Goal: Task Accomplishment & Management: Manage account settings

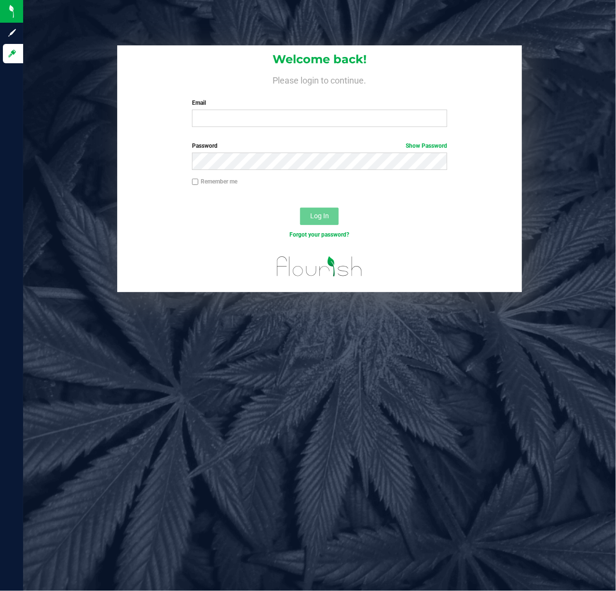
click at [201, 103] on label "Email" at bounding box center [320, 102] width 256 height 9
click at [201, 110] on input "Email" at bounding box center [320, 118] width 256 height 17
type input "[EMAIL_ADDRESS][DOMAIN_NAME]"
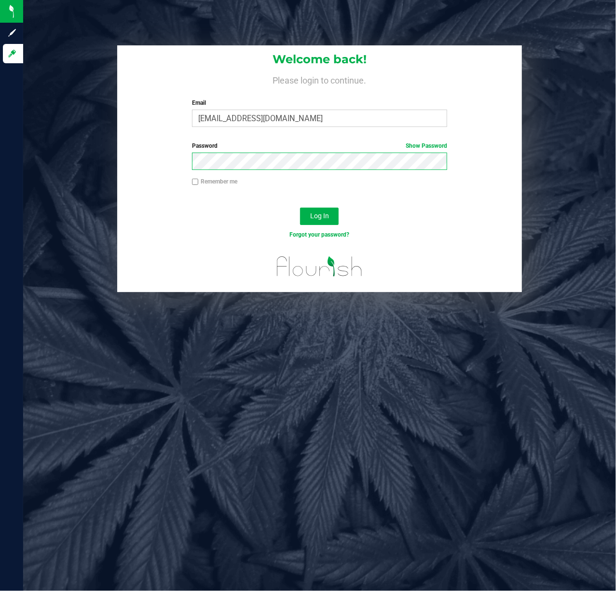
click at [300, 208] on button "Log In" at bounding box center [319, 216] width 39 height 17
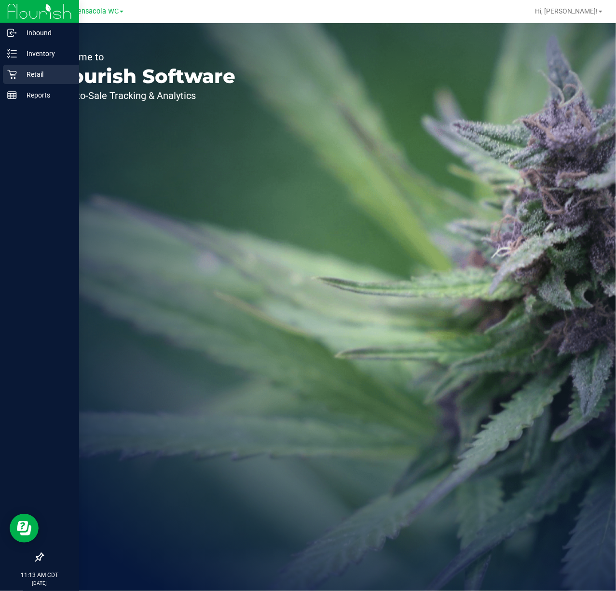
click at [12, 74] on icon at bounding box center [12, 75] width 10 height 10
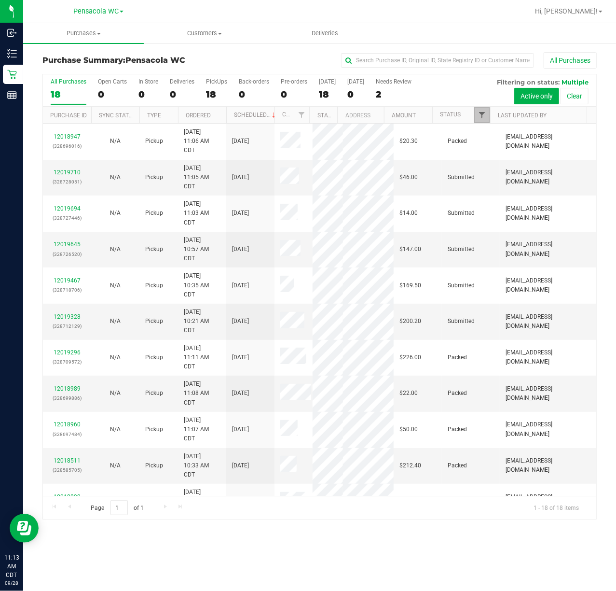
click at [485, 118] on span "Filter" at bounding box center [482, 115] width 8 height 8
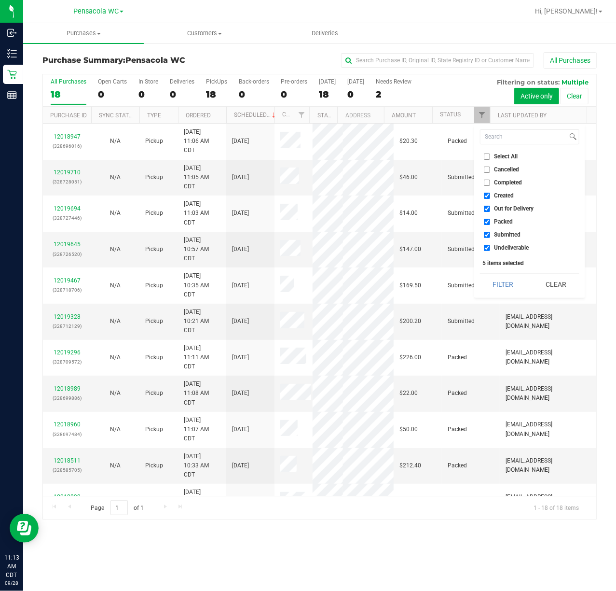
click at [502, 161] on li "Select All" at bounding box center [529, 157] width 99 height 10
click at [502, 156] on span "Select All" at bounding box center [507, 157] width 24 height 6
click at [490, 156] on input "Select All" at bounding box center [487, 157] width 6 height 6
checkbox input "true"
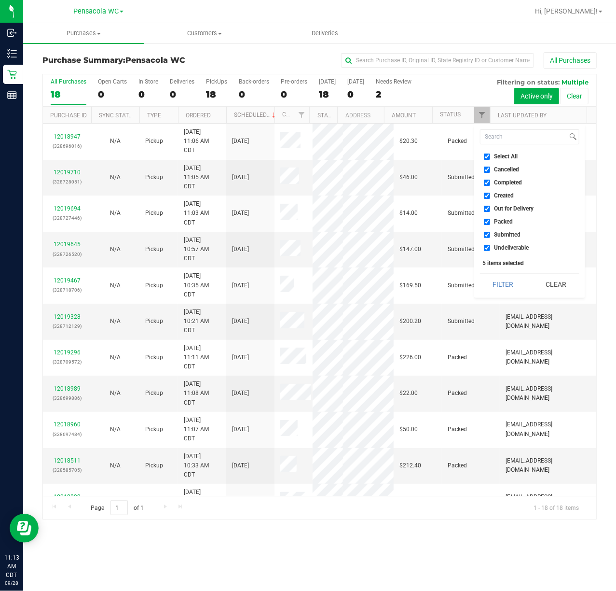
checkbox input "true"
click at [502, 156] on span "Select All" at bounding box center [507, 157] width 24 height 6
click at [490, 156] on input "Select All" at bounding box center [487, 157] width 6 height 6
checkbox input "false"
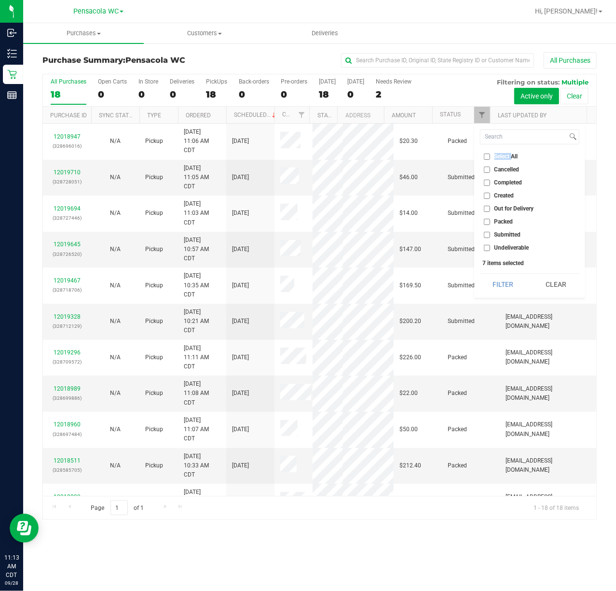
checkbox input "false"
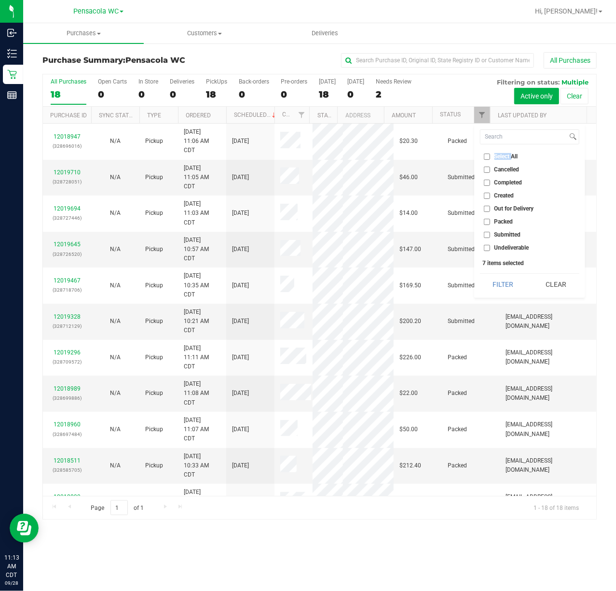
checkbox input "false"
click at [514, 236] on span "Submitted" at bounding box center [508, 235] width 27 height 6
click at [490, 236] on input "Submitted" at bounding box center [487, 235] width 6 height 6
checkbox input "true"
click at [511, 282] on button "Filter" at bounding box center [503, 284] width 46 height 21
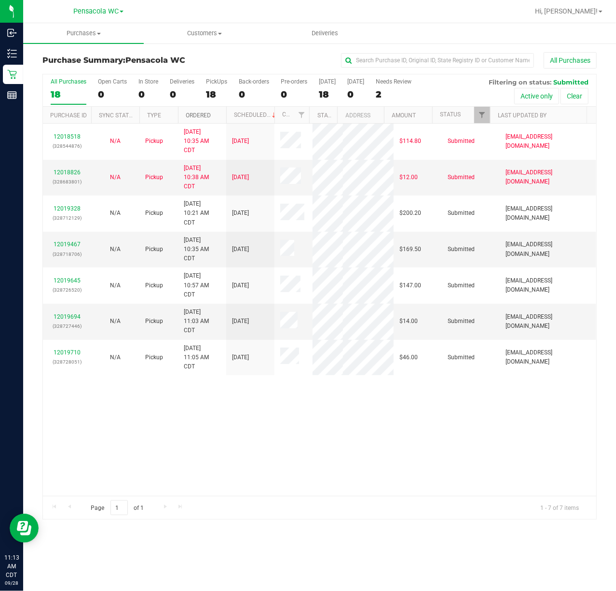
click at [210, 115] on link "Ordered" at bounding box center [198, 115] width 25 height 7
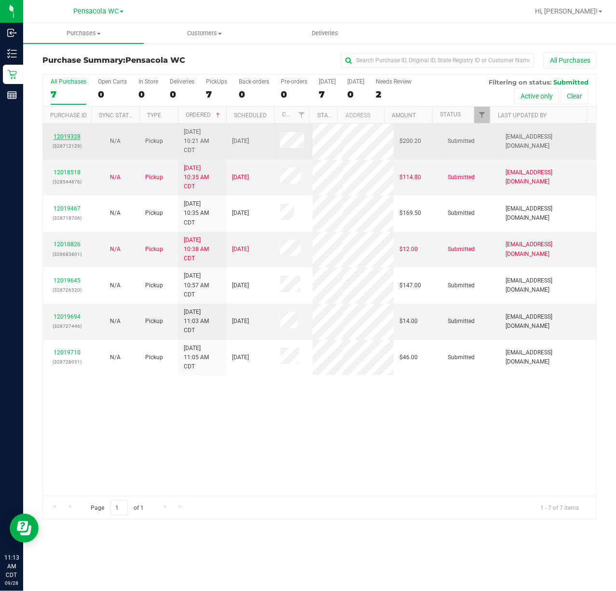
click at [72, 137] on link "12019328" at bounding box center [67, 136] width 27 height 7
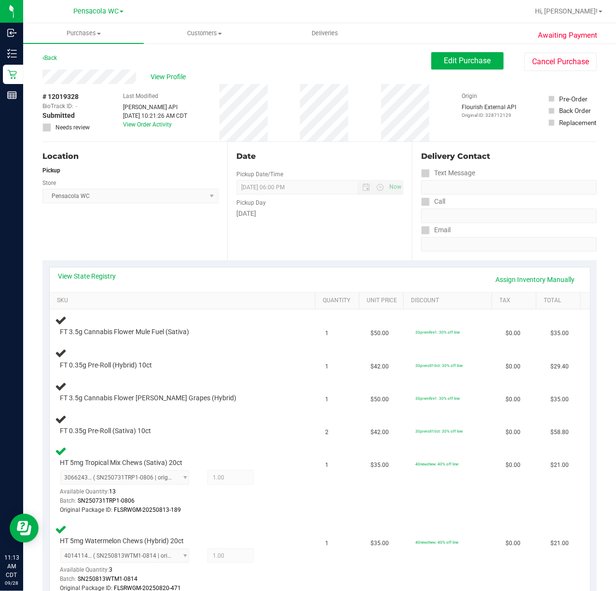
click at [133, 236] on div "Location Pickup Store Pensacola WC Select Store [PERSON_NAME][GEOGRAPHIC_DATA] …" at bounding box center [134, 201] width 185 height 118
click at [48, 62] on div "Back" at bounding box center [49, 58] width 14 height 12
click at [49, 58] on link "Back" at bounding box center [49, 58] width 14 height 7
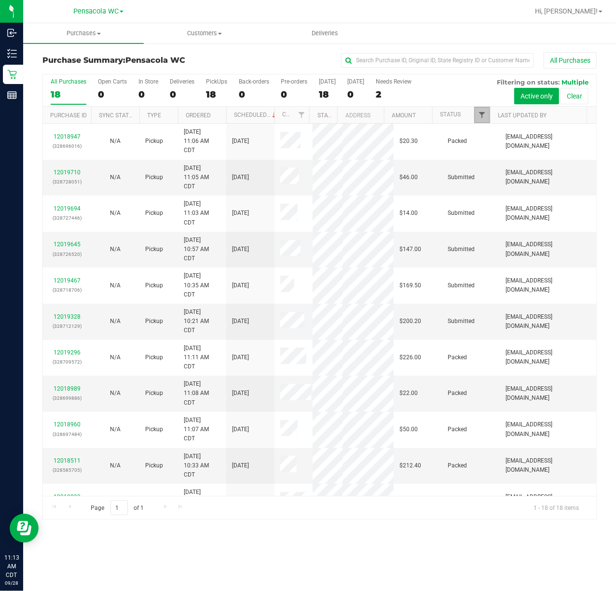
click at [485, 114] on span "Filter" at bounding box center [482, 115] width 8 height 8
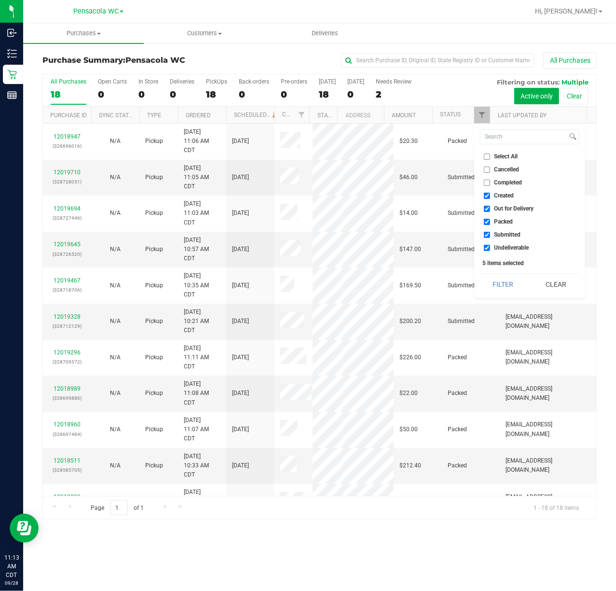
click at [496, 155] on span "Select All" at bounding box center [507, 157] width 24 height 6
click at [490, 155] on input "Select All" at bounding box center [487, 157] width 6 height 6
checkbox input "true"
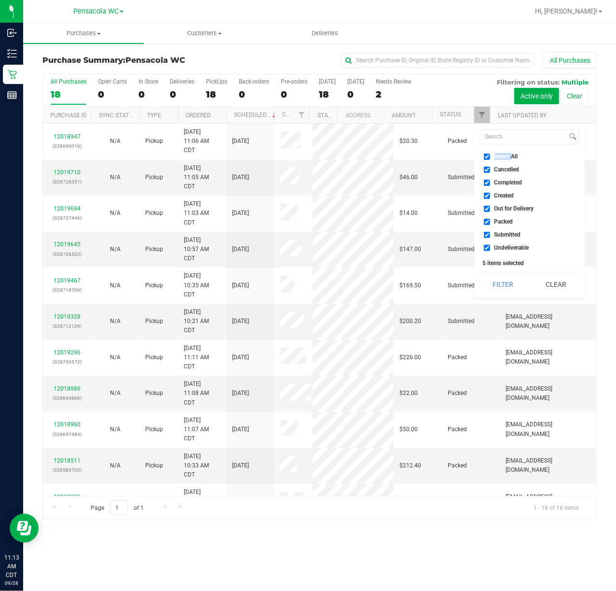
click at [496, 154] on span "Select All" at bounding box center [507, 157] width 24 height 6
click at [490, 154] on input "Select All" at bounding box center [487, 157] width 6 height 6
checkbox input "false"
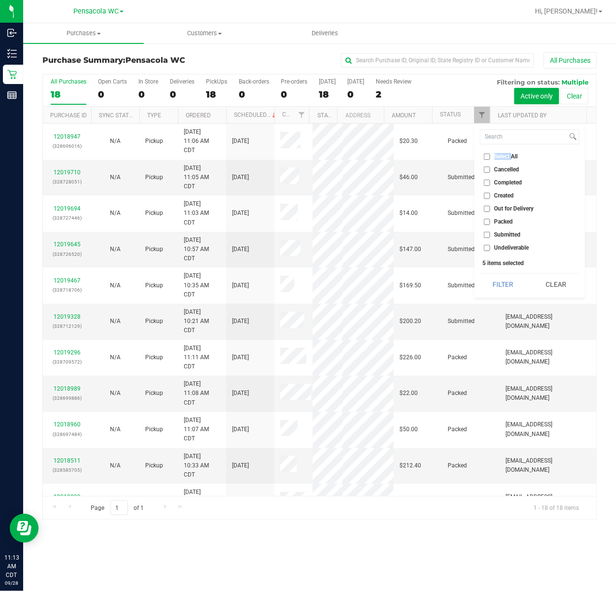
checkbox input "false"
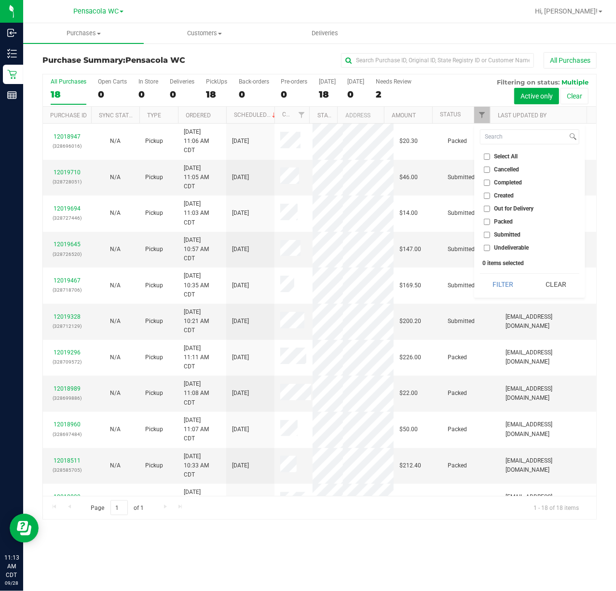
click at [505, 239] on li "Submitted" at bounding box center [529, 235] width 99 height 10
click at [506, 232] on span "Submitted" at bounding box center [508, 235] width 27 height 6
click at [490, 232] on input "Submitted" at bounding box center [487, 235] width 6 height 6
checkbox input "true"
click at [503, 280] on button "Filter" at bounding box center [503, 284] width 46 height 21
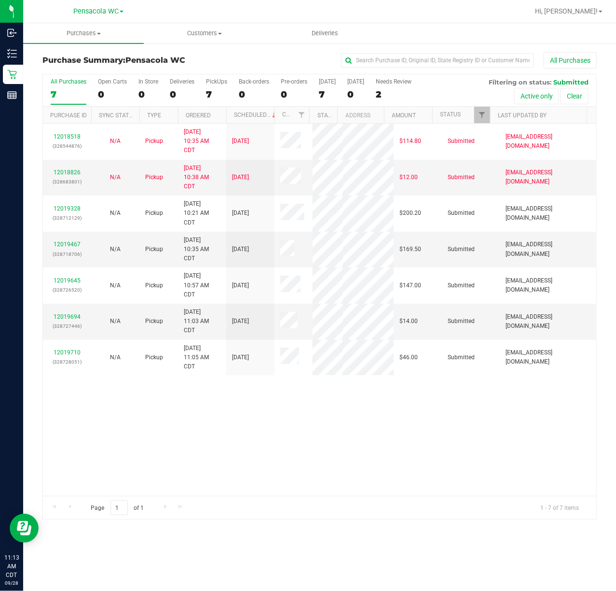
click at [192, 119] on th "Ordered" at bounding box center [202, 115] width 48 height 17
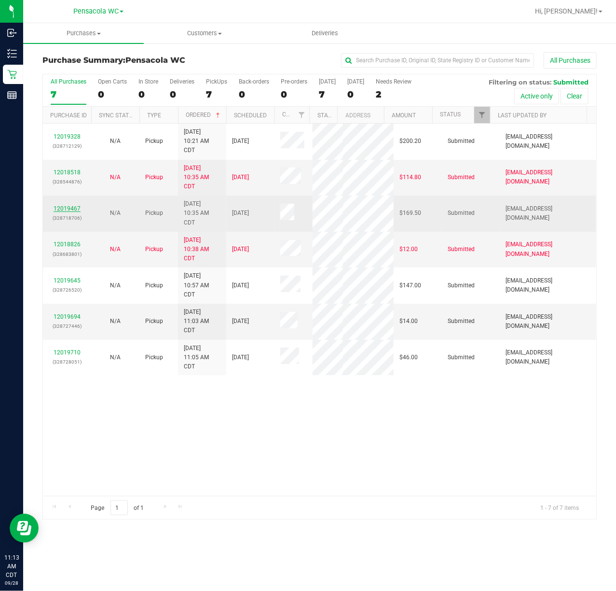
click at [67, 209] on link "12019467" at bounding box center [67, 208] width 27 height 7
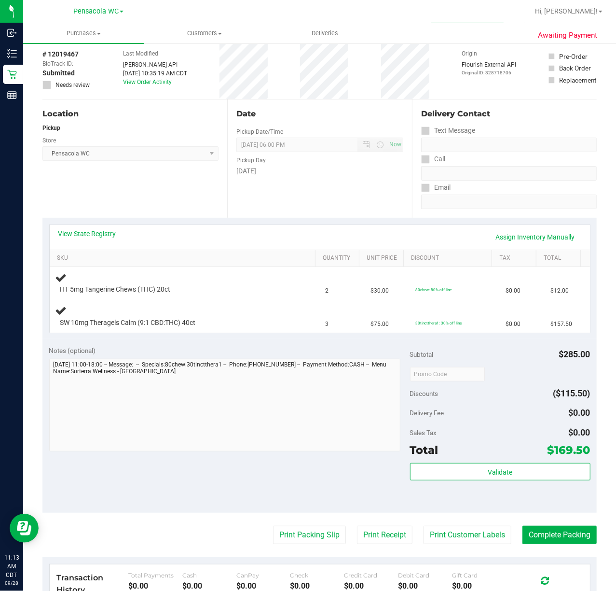
scroll to position [43, 0]
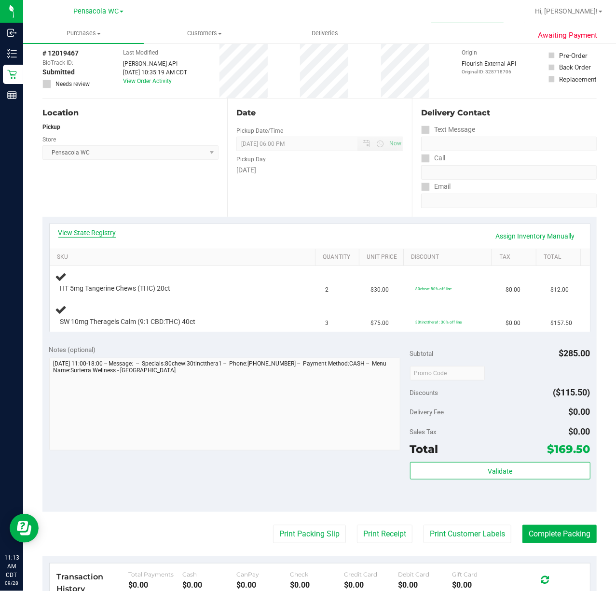
click at [101, 235] on link "View State Registry" at bounding box center [87, 233] width 58 height 10
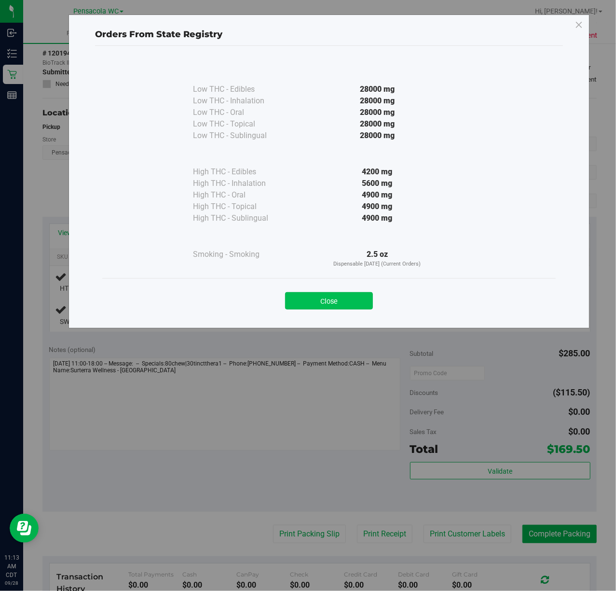
click at [336, 305] on button "Close" at bounding box center [329, 300] width 88 height 17
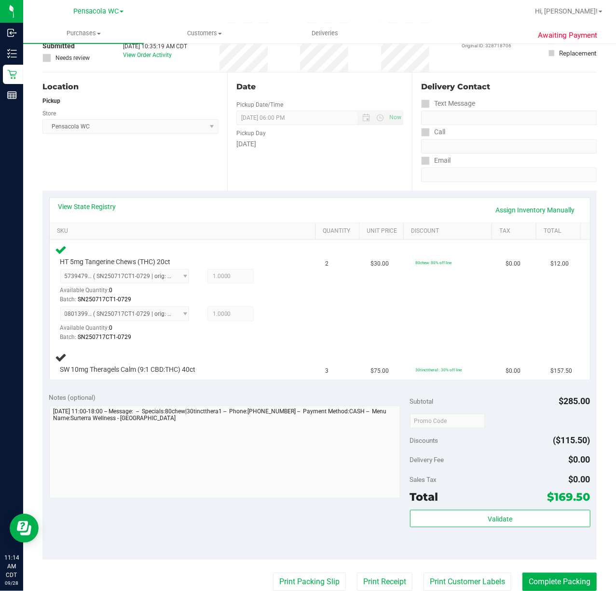
scroll to position [82, 0]
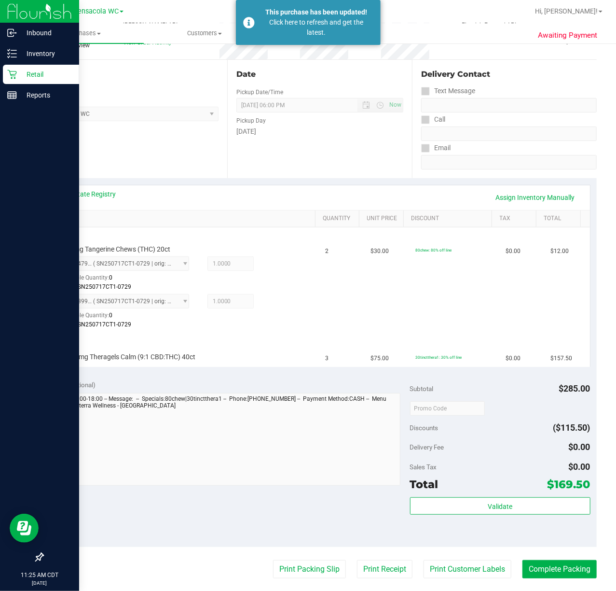
click at [12, 74] on icon at bounding box center [12, 75] width 10 height 10
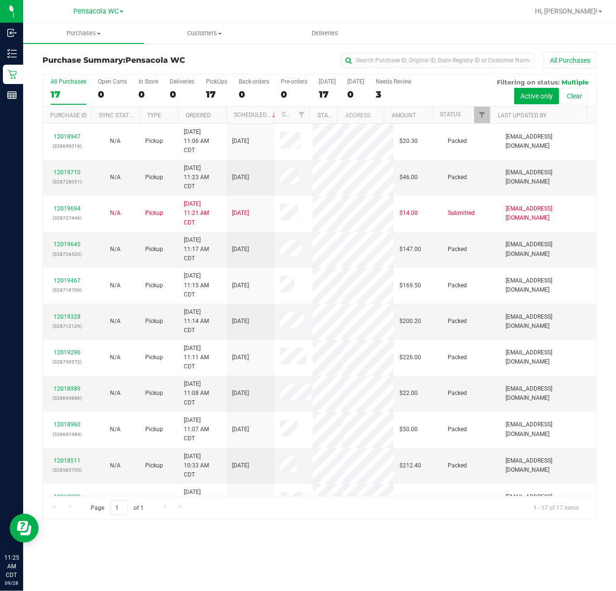
click at [462, 91] on div "All Purchases 17 Open Carts 0 In Store 0 Deliveries 0 PickUps 17 Back-orders 0 …" at bounding box center [320, 90] width 554 height 32
click at [484, 118] on span "Filter" at bounding box center [482, 115] width 8 height 8
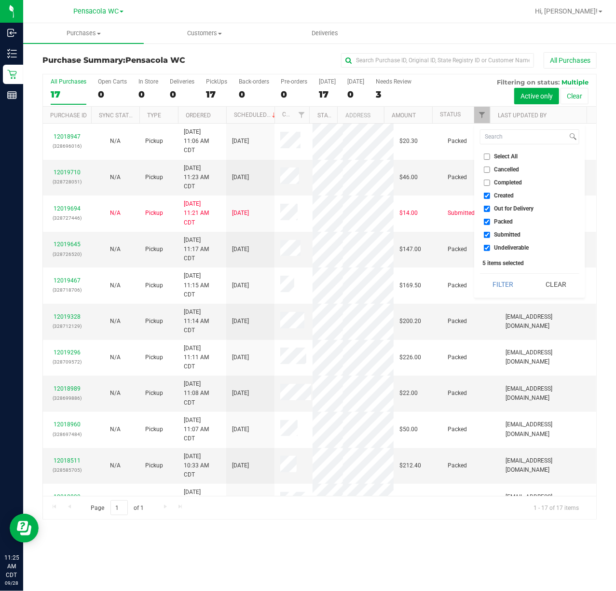
click at [508, 157] on span "Select All" at bounding box center [507, 157] width 24 height 6
click at [490, 157] on input "Select All" at bounding box center [487, 157] width 6 height 6
checkbox input "true"
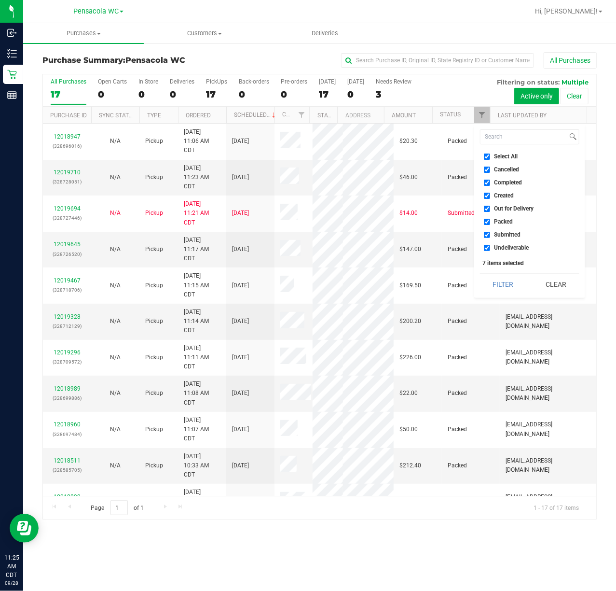
click at [504, 155] on span "Select All" at bounding box center [507, 157] width 24 height 6
click at [490, 155] on input "Select All" at bounding box center [487, 157] width 6 height 6
checkbox input "false"
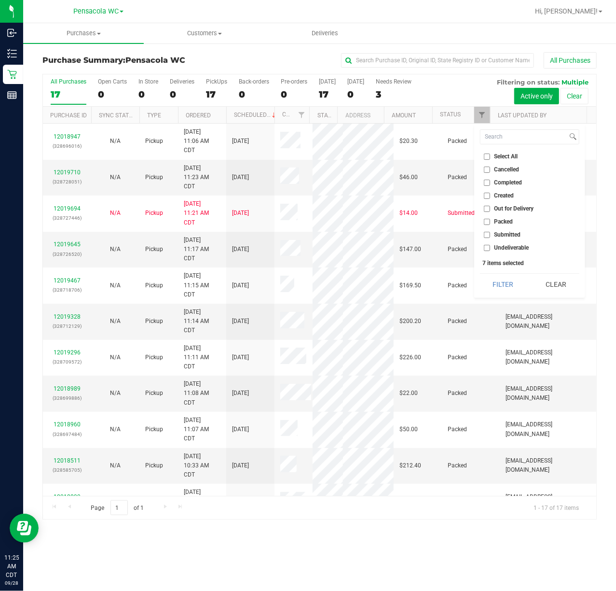
checkbox input "false"
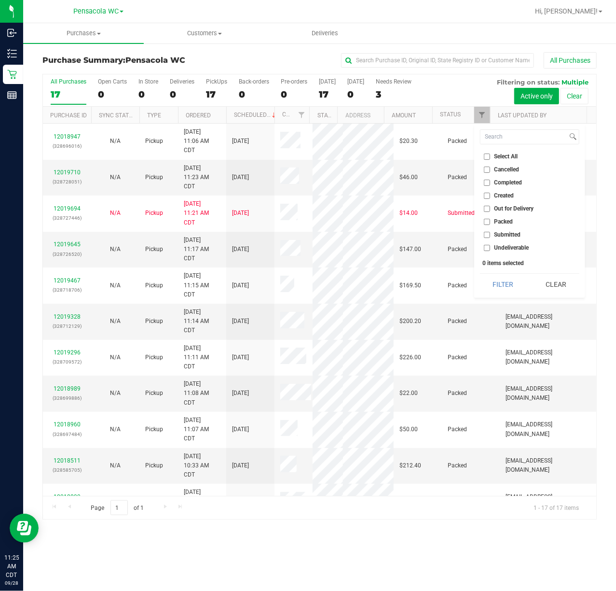
click at [503, 236] on span "Submitted" at bounding box center [508, 235] width 27 height 6
click at [490, 236] on input "Submitted" at bounding box center [487, 235] width 6 height 6
click at [504, 284] on button "Filter" at bounding box center [503, 284] width 46 height 21
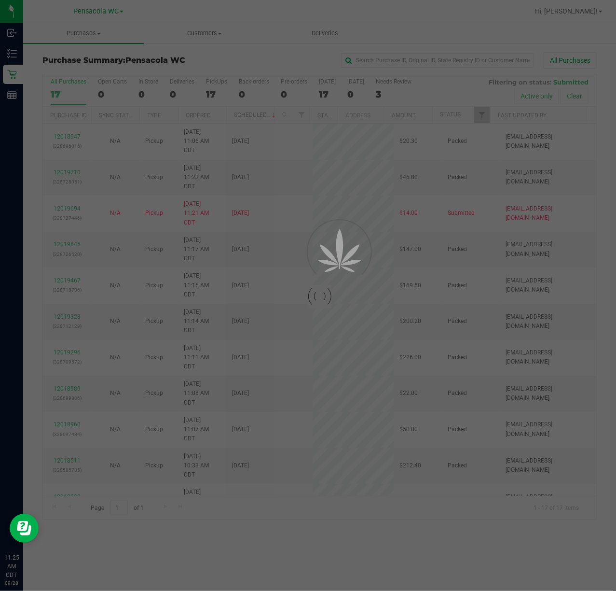
checkbox input "true"
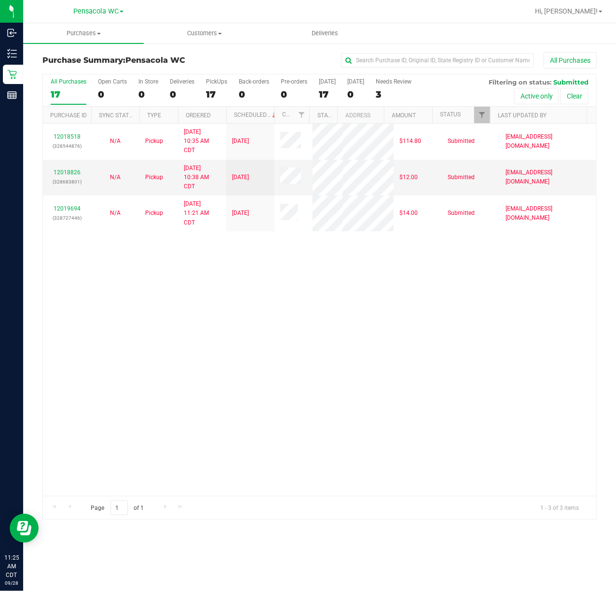
click at [304, 315] on div "12018518 (328544876) N/A Pickup [DATE] 10:35 AM CDT 9/28/2025 $114.80 Submitted…" at bounding box center [320, 310] width 554 height 372
click at [482, 115] on span "Filter" at bounding box center [482, 115] width 8 height 8
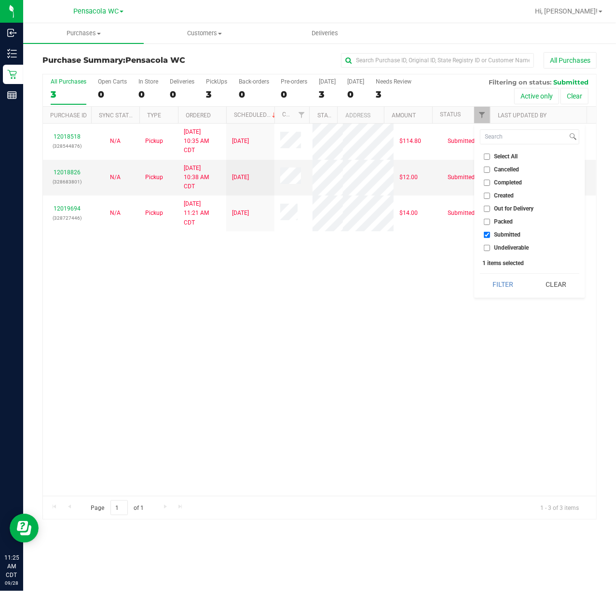
click at [506, 157] on span "Select All" at bounding box center [507, 157] width 24 height 6
click at [490, 157] on input "Select All" at bounding box center [487, 157] width 6 height 6
checkbox input "true"
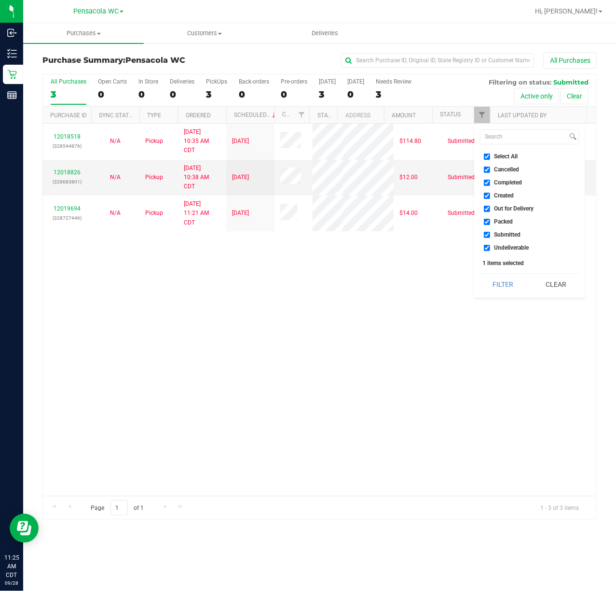
checkbox input "true"
click at [510, 156] on span "Select All" at bounding box center [507, 157] width 24 height 6
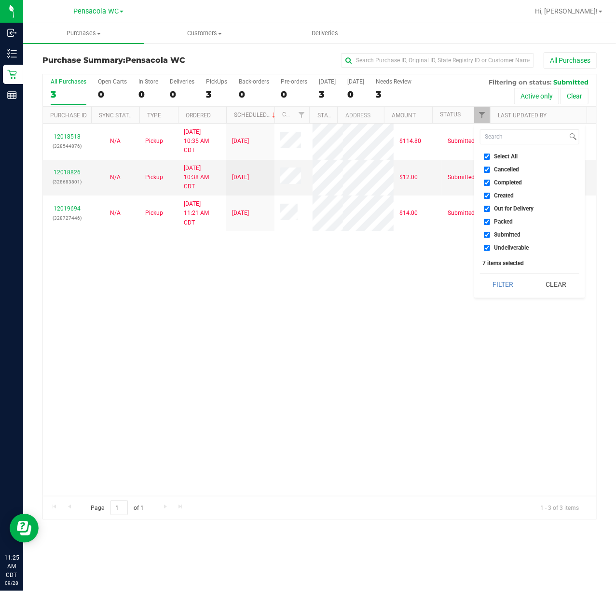
click at [490, 156] on input "Select All" at bounding box center [487, 157] width 6 height 6
checkbox input "false"
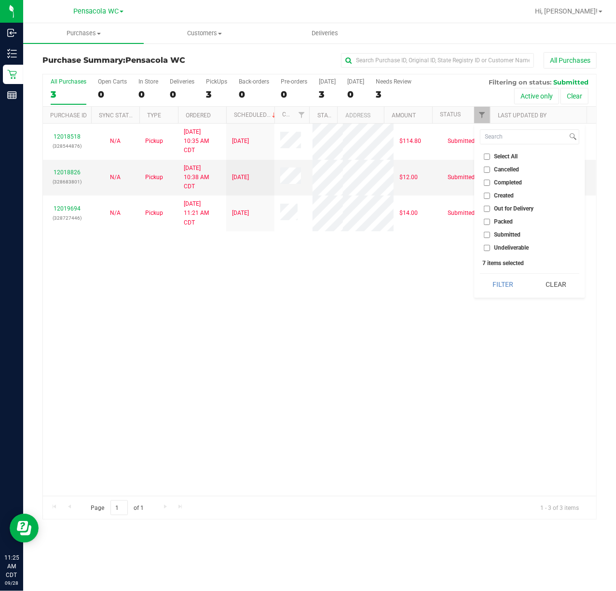
checkbox input "false"
click at [510, 234] on span "Submitted" at bounding box center [508, 235] width 27 height 6
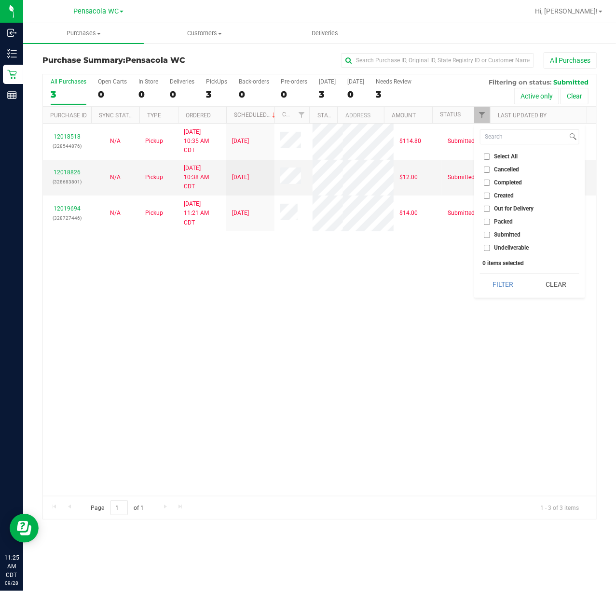
click at [490, 234] on input "Submitted" at bounding box center [487, 235] width 6 height 6
checkbox input "true"
click at [508, 292] on button "Filter" at bounding box center [503, 284] width 46 height 21
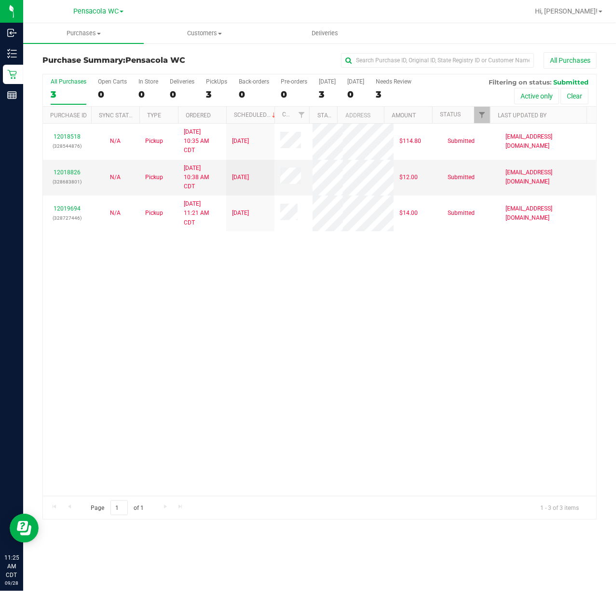
click at [157, 309] on div "12018518 (328544876) N/A Pickup [DATE] 10:35 AM CDT 9/28/2025 $114.80 Submitted…" at bounding box center [320, 310] width 554 height 372
click at [207, 115] on link "Ordered" at bounding box center [198, 115] width 25 height 7
click at [250, 313] on div "12018518 (328544876) N/A Pickup [DATE] 10:35 AM CDT 9/28/2025 $114.80 Submitted…" at bounding box center [320, 310] width 554 height 372
click at [62, 212] on link "12019694" at bounding box center [67, 208] width 27 height 7
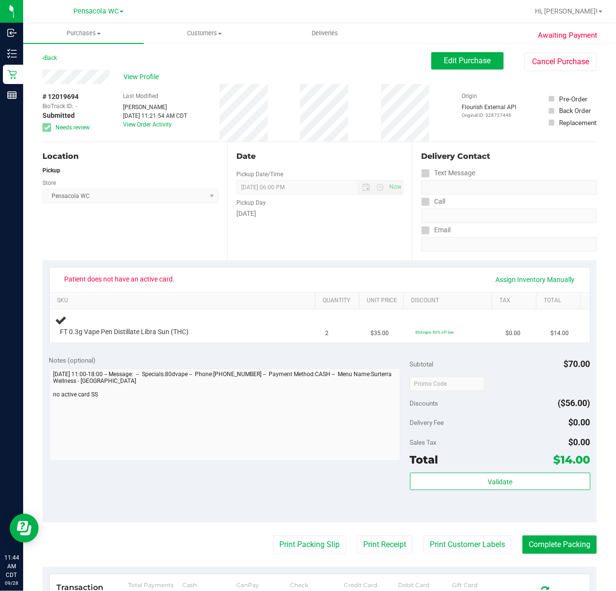
drag, startPoint x: 143, startPoint y: 522, endPoint x: 371, endPoint y: 394, distance: 261.5
click at [153, 520] on div "Notes (optional) Subtotal $70.00 Discounts ($56.00) Delivery Fee $0.00 Sales Ta…" at bounding box center [319, 436] width 555 height 174
click at [441, 71] on div "View Profile # 12019694 BioTrack ID: - Submitted Needs review Last Modified [PE…" at bounding box center [319, 106] width 555 height 72
click at [443, 67] on button "Edit Purchase" at bounding box center [468, 60] width 72 height 17
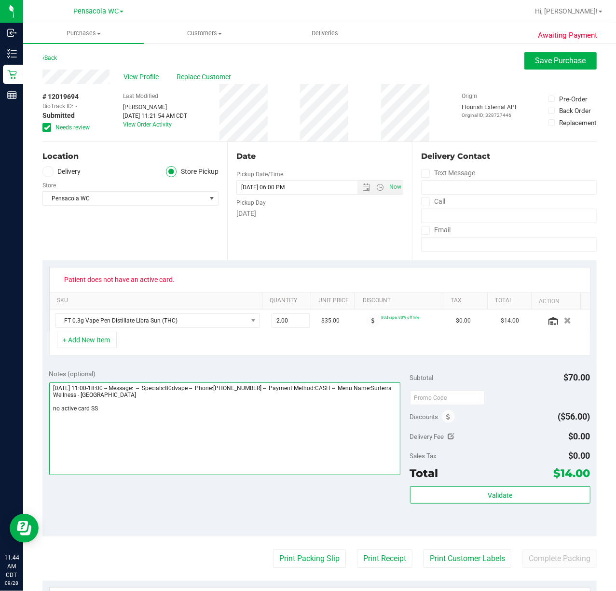
click at [159, 427] on textarea at bounding box center [224, 428] width 351 height 93
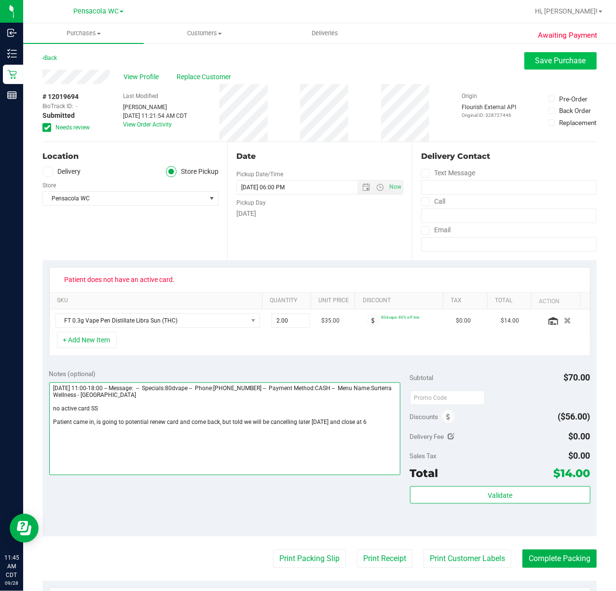
type textarea "[DATE] 11:00-18:00 -- Message: -- Specials:80dvape -- Phone:[PHONE_NUMBER] -- P…"
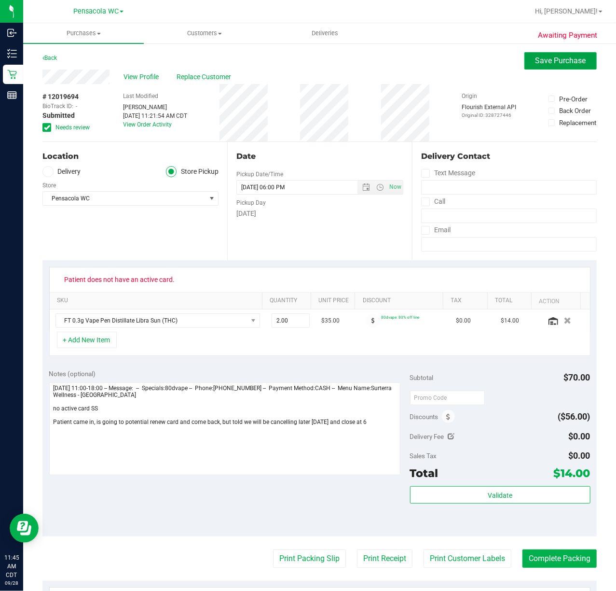
click at [536, 64] on span "Save Purchase" at bounding box center [561, 60] width 51 height 9
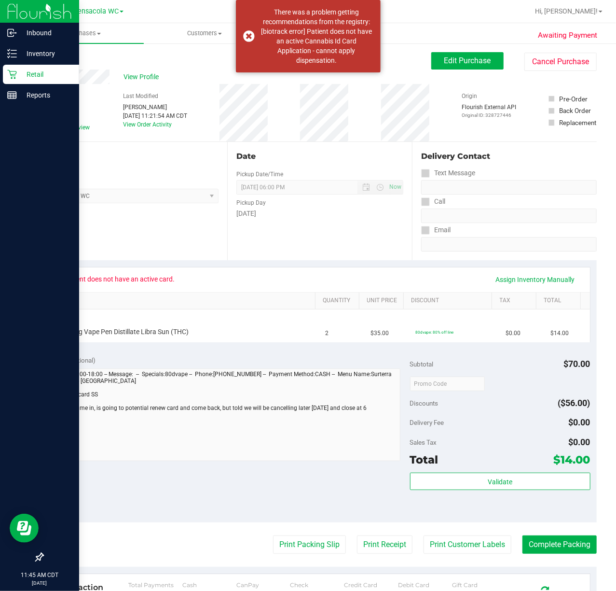
click at [12, 73] on icon at bounding box center [12, 75] width 10 height 10
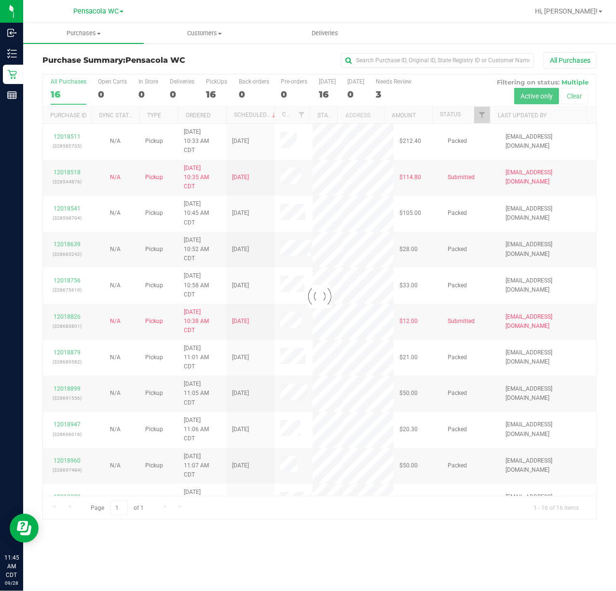
click at [479, 118] on div at bounding box center [320, 296] width 554 height 445
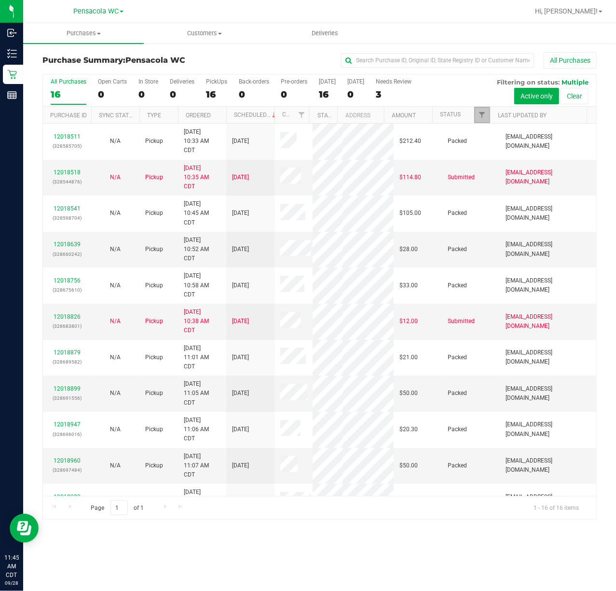
click at [479, 118] on span "Filter" at bounding box center [482, 115] width 8 height 8
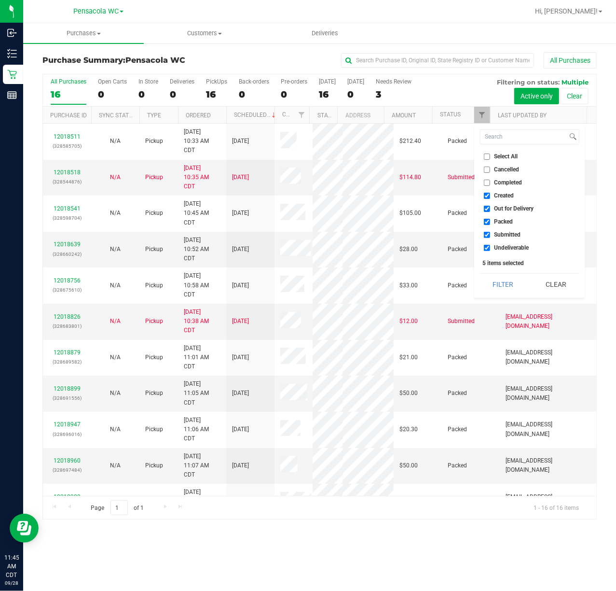
click at [495, 152] on li "Select All" at bounding box center [529, 157] width 99 height 10
click at [497, 157] on span "Select All" at bounding box center [507, 157] width 24 height 6
click at [490, 157] on input "Select All" at bounding box center [487, 157] width 6 height 6
checkbox input "true"
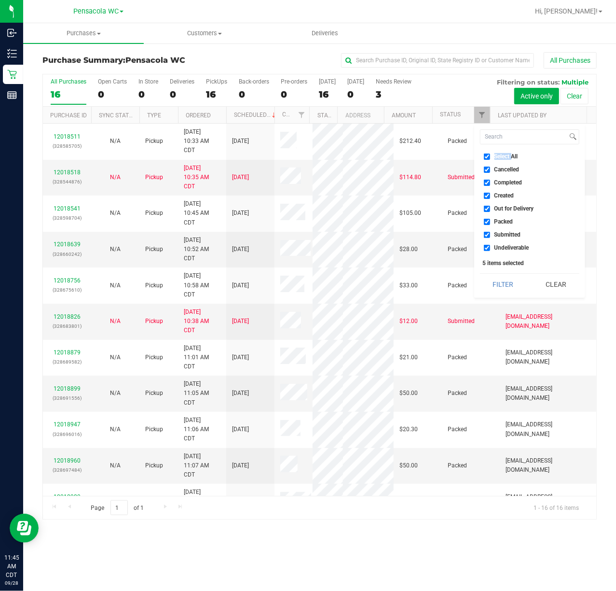
checkbox input "true"
click at [497, 157] on span "Select All" at bounding box center [507, 157] width 24 height 6
click at [490, 157] on input "Select All" at bounding box center [487, 157] width 6 height 6
checkbox input "false"
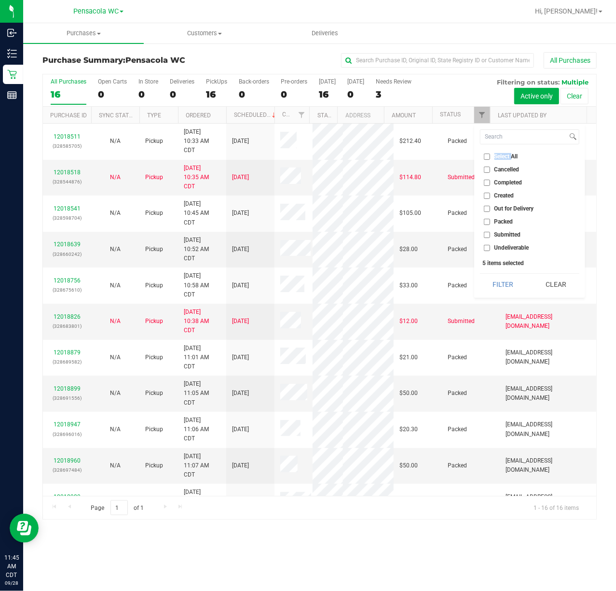
checkbox input "false"
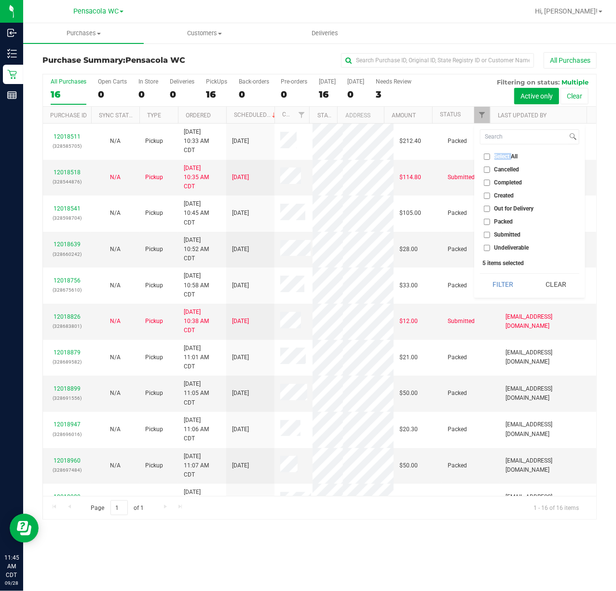
checkbox input "false"
click at [510, 236] on span "Submitted" at bounding box center [508, 235] width 27 height 6
click at [490, 236] on input "Submitted" at bounding box center [487, 235] width 6 height 6
checkbox input "true"
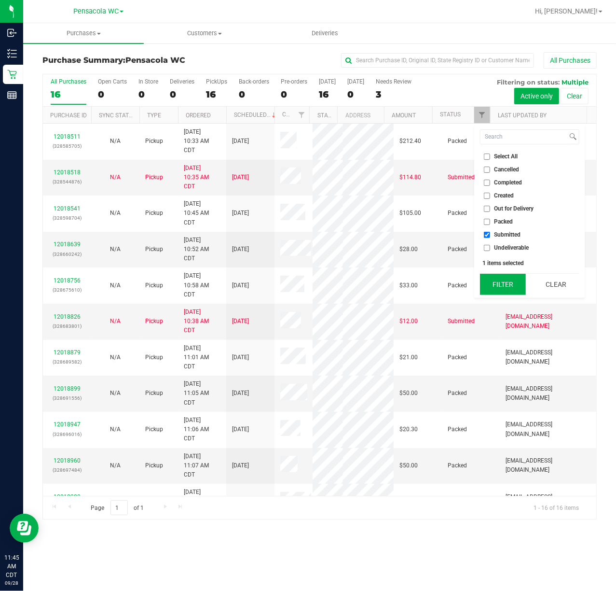
click at [502, 280] on button "Filter" at bounding box center [503, 284] width 46 height 21
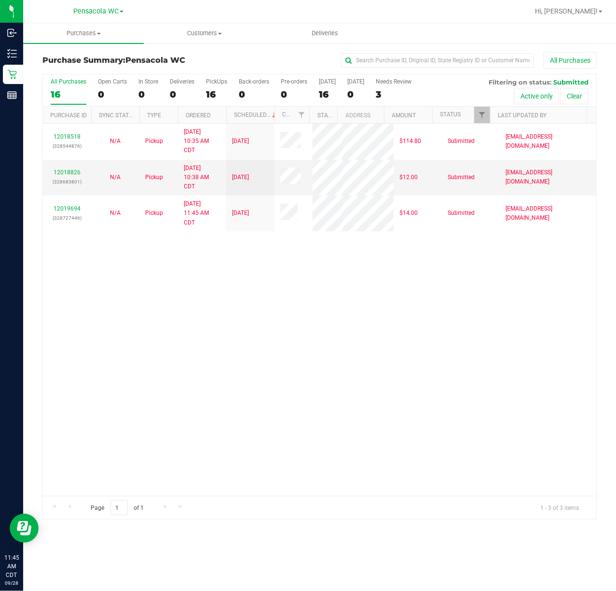
click at [331, 322] on div "12018518 (328544876) N/A Pickup [DATE] 10:35 AM CDT 9/28/2025 $114.80 Submitted…" at bounding box center [320, 310] width 554 height 372
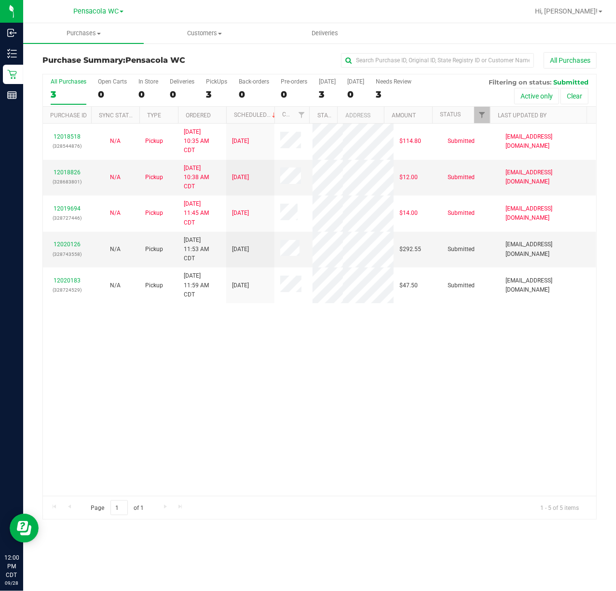
click at [301, 456] on div "12018518 (328544876) N/A Pickup [DATE] 10:35 AM CDT 9/28/2025 $114.80 Submitted…" at bounding box center [320, 310] width 554 height 372
click at [318, 378] on div "12018518 (328544876) N/A Pickup [DATE] 10:35 AM CDT 9/28/2025 $114.80 Submitted…" at bounding box center [320, 310] width 554 height 372
click at [325, 381] on div "12018518 (328544876) N/A Pickup [DATE] 10:35 AM CDT 9/28/2025 $114.80 Submitted…" at bounding box center [320, 310] width 554 height 372
click at [313, 398] on div "12018518 (328544876) N/A Pickup [DATE] 10:35 AM CDT 9/28/2025 $114.80 Submitted…" at bounding box center [320, 310] width 554 height 372
click at [304, 415] on div "12018518 (328544876) N/A Pickup [DATE] 10:35 AM CDT 9/28/2025 $114.80 Submitted…" at bounding box center [320, 310] width 554 height 372
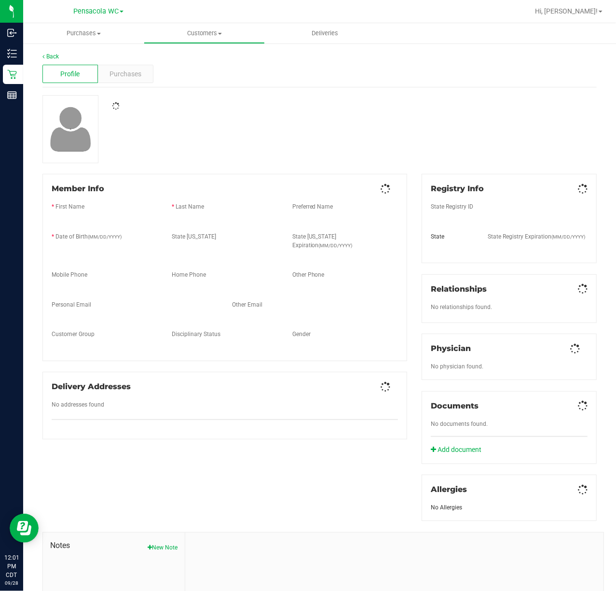
click at [357, 458] on div "Member Info * First Name * Last Name Preferred Name * Date of Birth (MM/DD/YYYY…" at bounding box center [319, 418] width 569 height 489
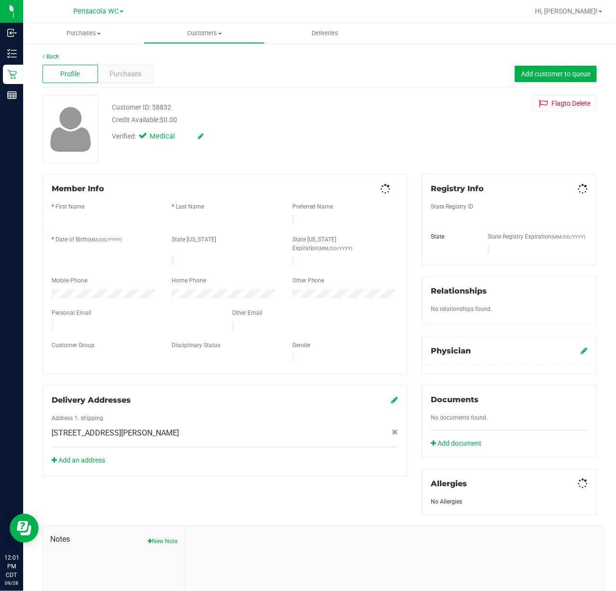
click at [348, 455] on div "Add an address" at bounding box center [224, 460] width 361 height 10
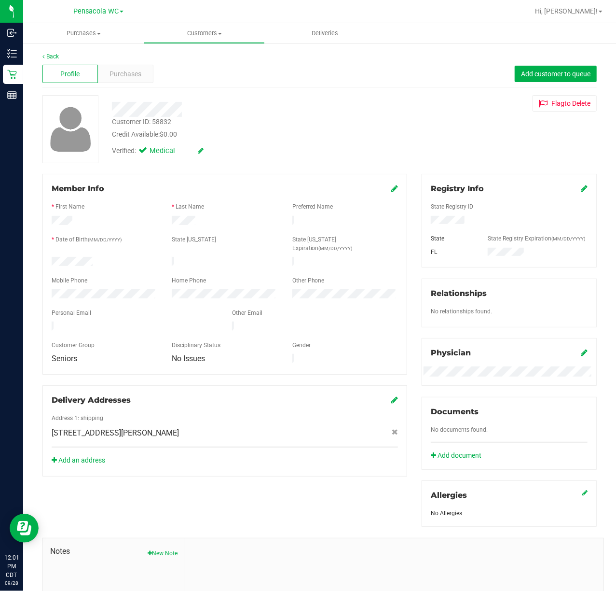
click at [246, 112] on div at bounding box center [247, 109] width 285 height 15
click at [49, 56] on link "Back" at bounding box center [50, 56] width 16 height 7
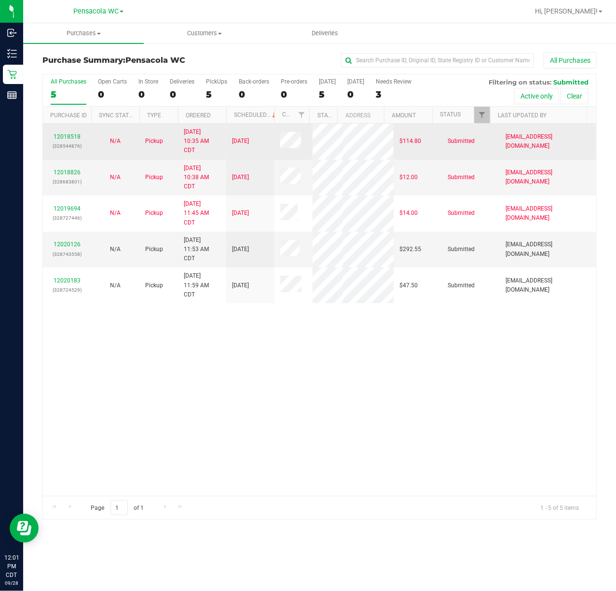
click at [69, 140] on div "12018518 (328544876)" at bounding box center [67, 141] width 37 height 18
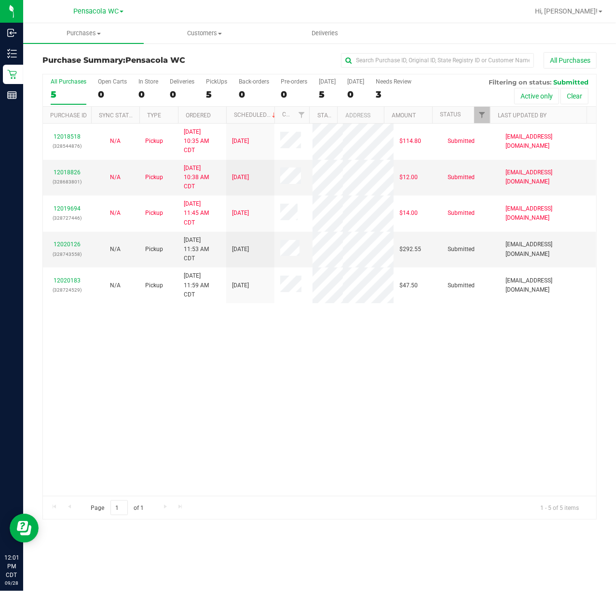
click at [219, 434] on div "12018518 (328544876) N/A Pickup [DATE] 10:35 AM CDT 9/28/2025 $114.80 Submitted…" at bounding box center [320, 310] width 554 height 372
click at [72, 137] on link "12018518" at bounding box center [67, 136] width 27 height 7
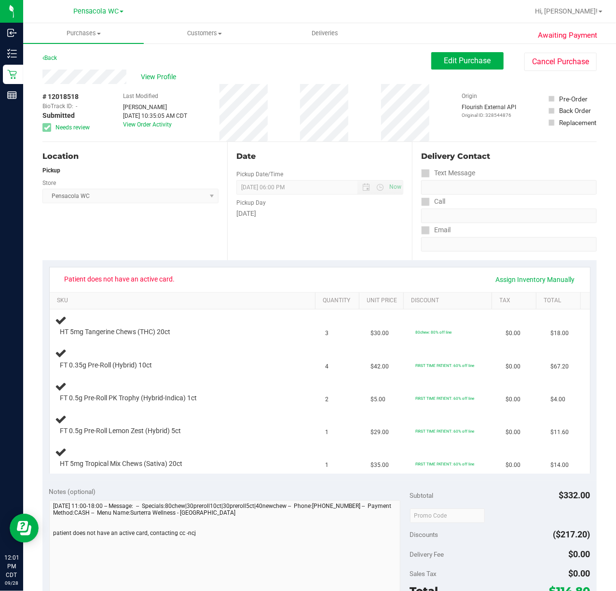
click at [82, 240] on div "Location Pickup Store Pensacola WC Select Store [PERSON_NAME][GEOGRAPHIC_DATA] …" at bounding box center [134, 201] width 185 height 118
click at [106, 224] on div "Location Pickup Store Pensacola WC Select Store [PERSON_NAME][GEOGRAPHIC_DATA] …" at bounding box center [134, 201] width 185 height 118
drag, startPoint x: 156, startPoint y: 234, endPoint x: 120, endPoint y: 237, distance: 36.8
click at [156, 234] on div "Location Pickup Store Pensacola WC Select Store [PERSON_NAME][GEOGRAPHIC_DATA] …" at bounding box center [134, 201] width 185 height 118
click at [235, 458] on td "HT 5mg Tropical Mix Chews (Sativa) 20ct" at bounding box center [185, 457] width 270 height 32
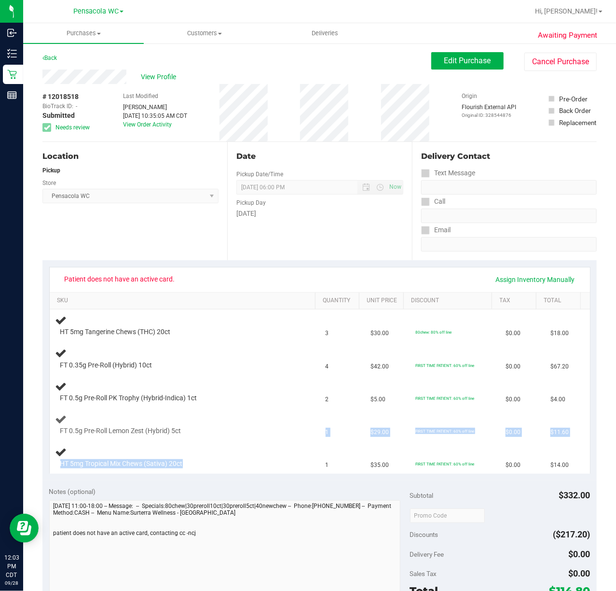
drag, startPoint x: 233, startPoint y: 476, endPoint x: 147, endPoint y: 420, distance: 102.3
click at [147, 421] on tbody "HT 5mg Tangerine Chews (THC) 20ct 3 $30.00 80chew: 80% off line $0.00 $18.00 FT…" at bounding box center [320, 391] width 541 height 164
click at [147, 420] on td "FT 0.5g Pre-Roll Lemon Zest (Hybrid) 5ct" at bounding box center [185, 424] width 270 height 33
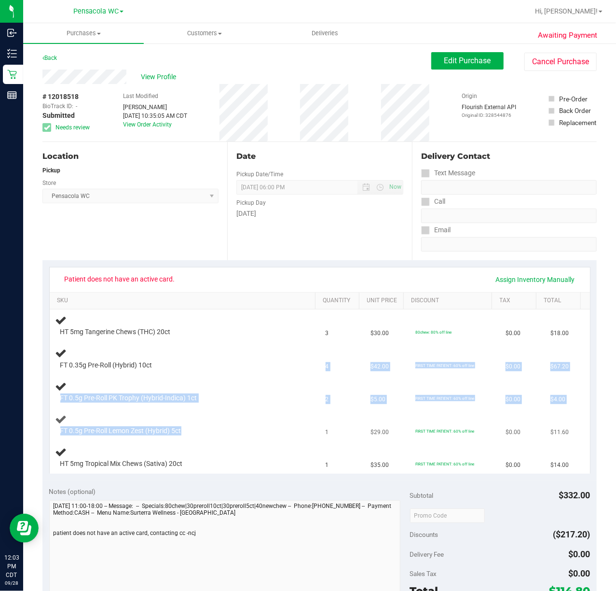
drag, startPoint x: 107, startPoint y: 357, endPoint x: 142, endPoint y: 433, distance: 83.1
click at [142, 433] on tbody "HT 5mg Tangerine Chews (THC) 20ct 3 $30.00 80chew: 80% off line $0.00 $18.00 FT…" at bounding box center [320, 391] width 541 height 164
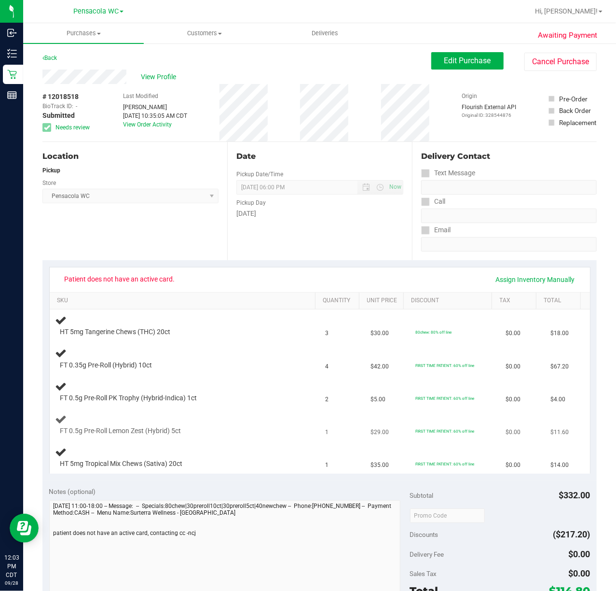
click at [142, 433] on div "FT 0.5g Pre-Roll Lemon Zest (Hybrid) 5ct" at bounding box center [185, 424] width 259 height 23
drag, startPoint x: 212, startPoint y: 448, endPoint x: 122, endPoint y: 427, distance: 92.7
click at [122, 427] on div "FT 0.5g Pre-Roll Lemon Zest (Hybrid) 5ct" at bounding box center [185, 424] width 259 height 23
click at [169, 250] on div "Location Pickup Store Pensacola WC Select Store [PERSON_NAME][GEOGRAPHIC_DATA] …" at bounding box center [134, 201] width 185 height 118
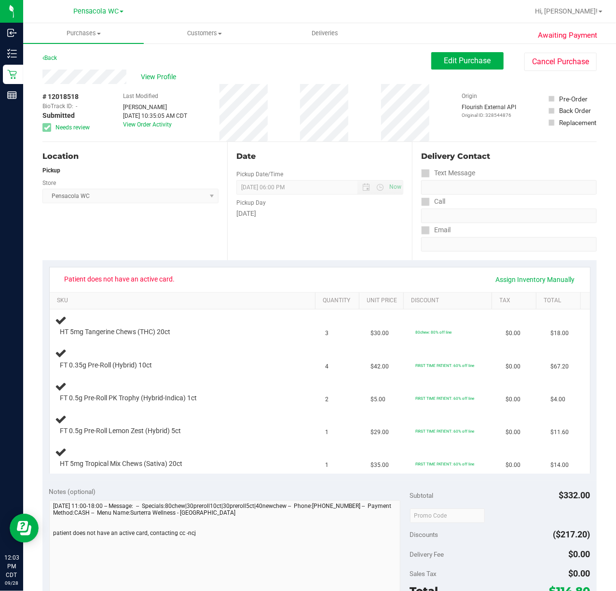
click at [209, 496] on div "Notes (optional)" at bounding box center [229, 492] width 361 height 10
click at [258, 496] on div "Notes (optional)" at bounding box center [229, 492] width 361 height 10
click at [116, 504] on div "Notes (optional) Subtotal $332.00 Discounts ($217.20) Delivery Fee $0.00 Sales …" at bounding box center [319, 567] width 555 height 174
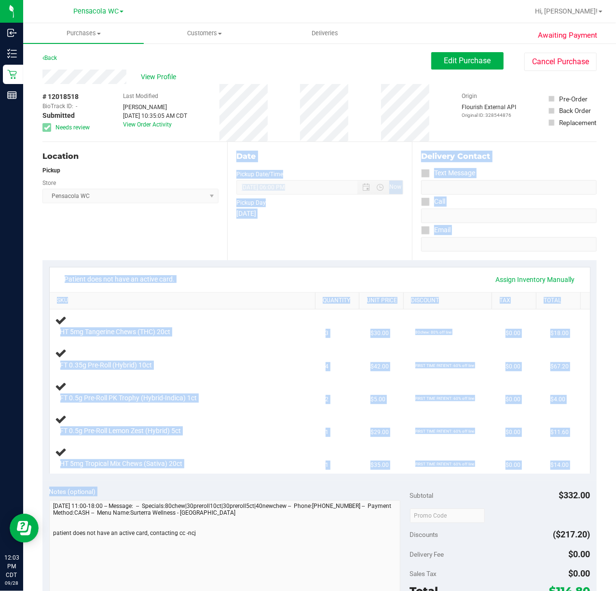
click at [216, 525] on purchase-details "Back Edit Purchase Cancel Purchase View Profile # 12018518 BioTrack ID: - Submi…" at bounding box center [319, 469] width 555 height 834
click at [216, 496] on div "Notes (optional)" at bounding box center [229, 492] width 361 height 10
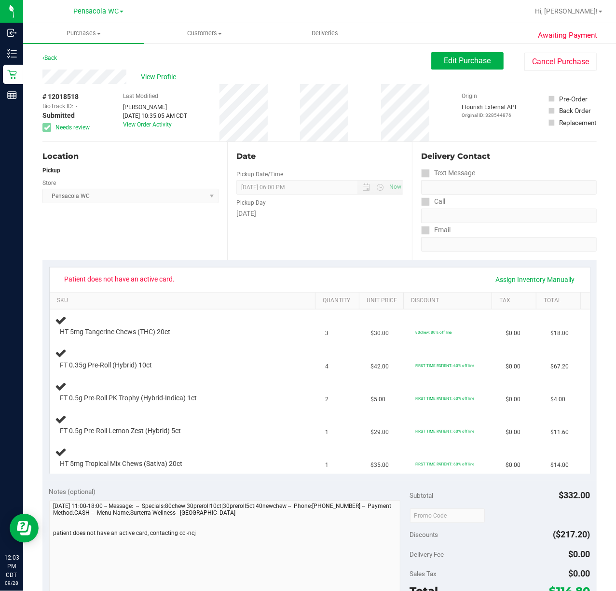
click at [216, 496] on div "Notes (optional)" at bounding box center [229, 492] width 361 height 10
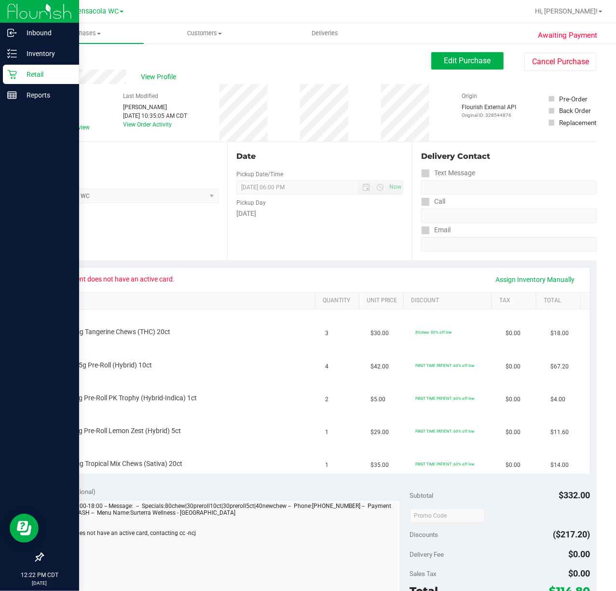
drag, startPoint x: 16, startPoint y: 71, endPoint x: 13, endPoint y: 77, distance: 6.7
click at [16, 71] on icon at bounding box center [11, 74] width 9 height 9
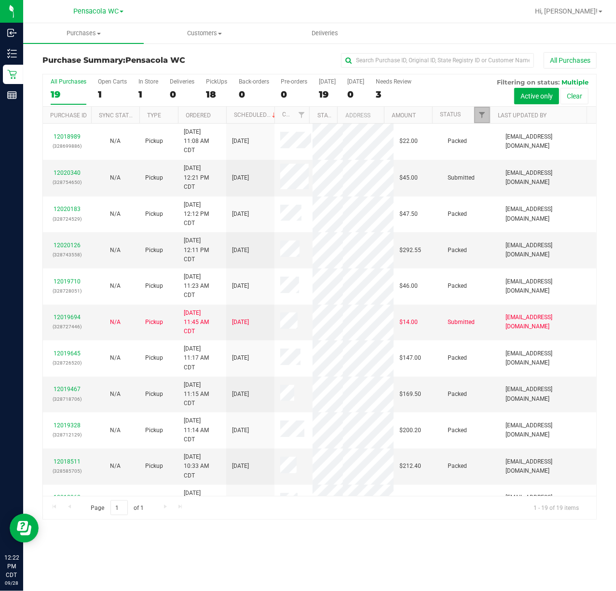
click at [477, 108] on link "Filter" at bounding box center [483, 115] width 16 height 16
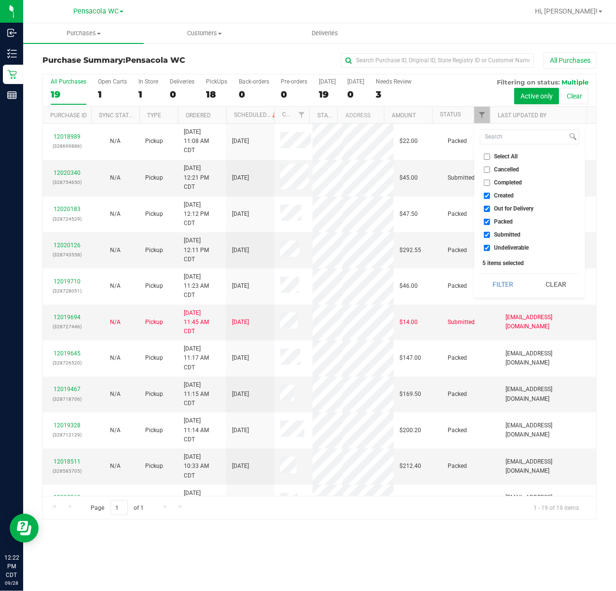
click at [505, 157] on span "Select All" at bounding box center [507, 157] width 24 height 6
click at [490, 157] on input "Select All" at bounding box center [487, 157] width 6 height 6
checkbox input "true"
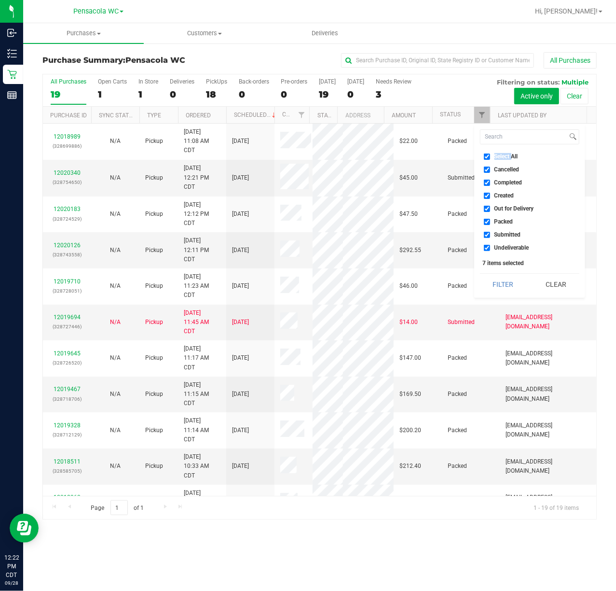
click at [505, 157] on span "Select All" at bounding box center [507, 157] width 24 height 6
click at [490, 157] on input "Select All" at bounding box center [487, 157] width 6 height 6
checkbox input "false"
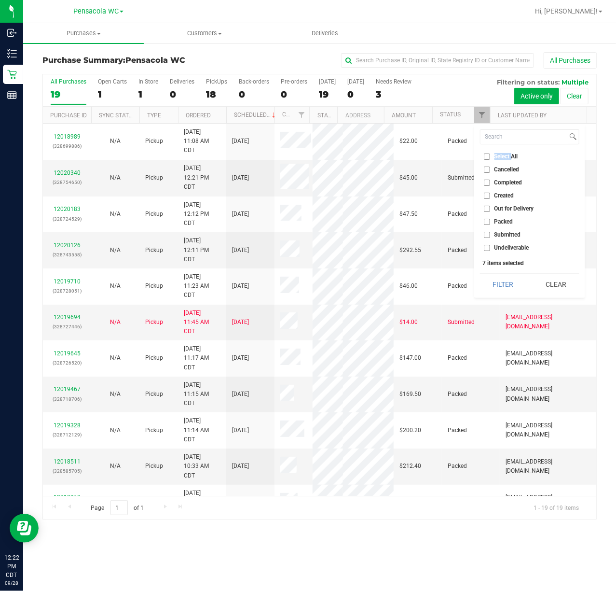
checkbox input "false"
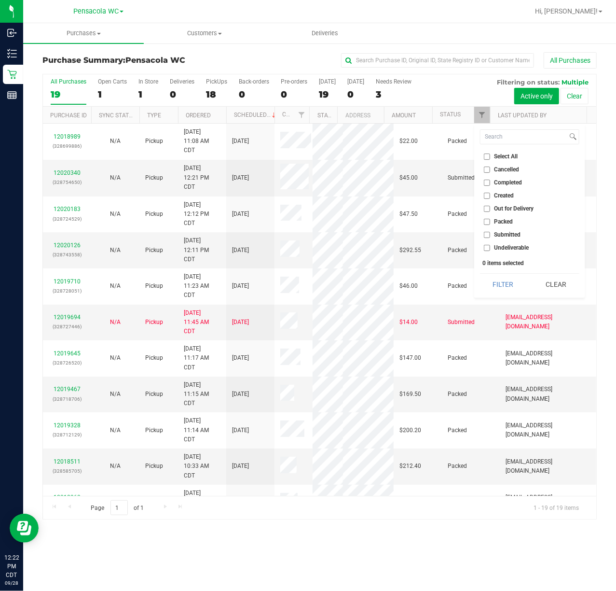
click at [512, 234] on span "Submitted" at bounding box center [508, 235] width 27 height 6
click at [490, 234] on input "Submitted" at bounding box center [487, 235] width 6 height 6
checkbox input "true"
click at [502, 276] on button "Filter" at bounding box center [503, 284] width 46 height 21
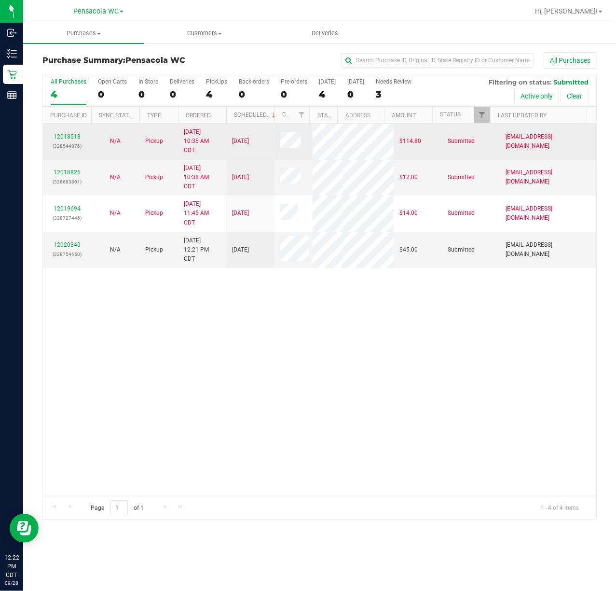
click at [69, 130] on td "12018518 (328544876)" at bounding box center [67, 142] width 48 height 36
click at [70, 137] on link "12018518" at bounding box center [67, 136] width 27 height 7
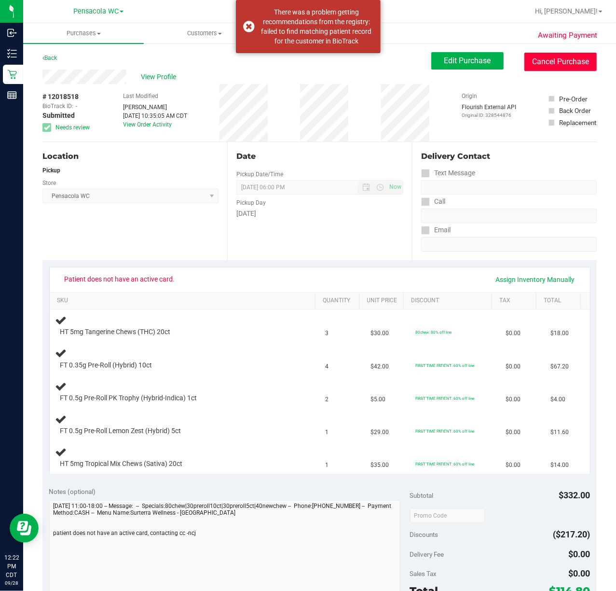
click at [546, 66] on button "Cancel Purchase" at bounding box center [561, 62] width 72 height 18
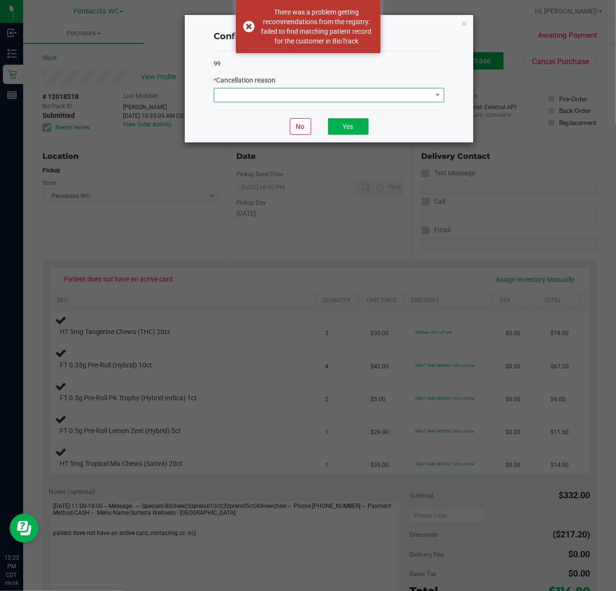
click at [300, 102] on span at bounding box center [323, 95] width 218 height 14
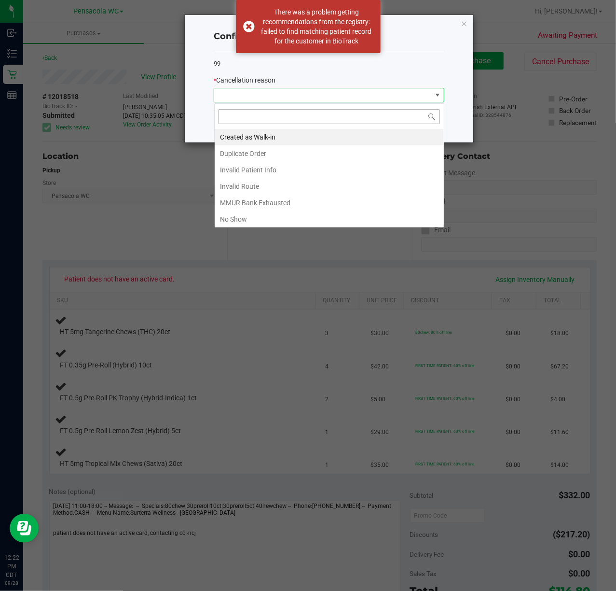
scroll to position [14, 230]
click at [247, 218] on li "No Show" at bounding box center [329, 219] width 229 height 16
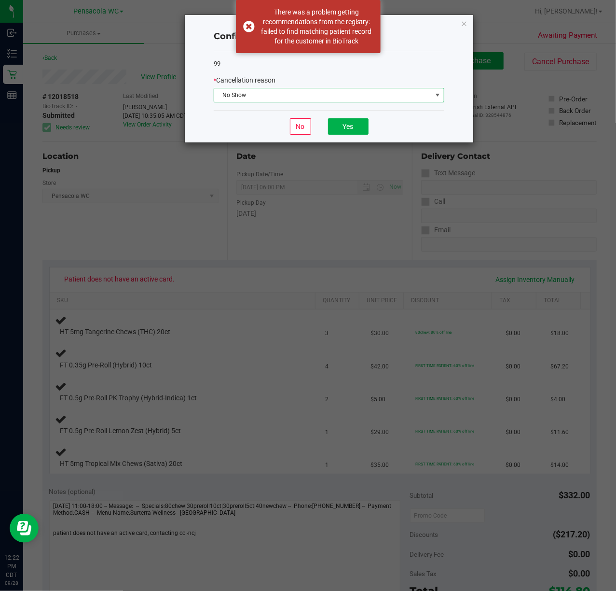
click at [337, 97] on span "No Show" at bounding box center [323, 95] width 218 height 14
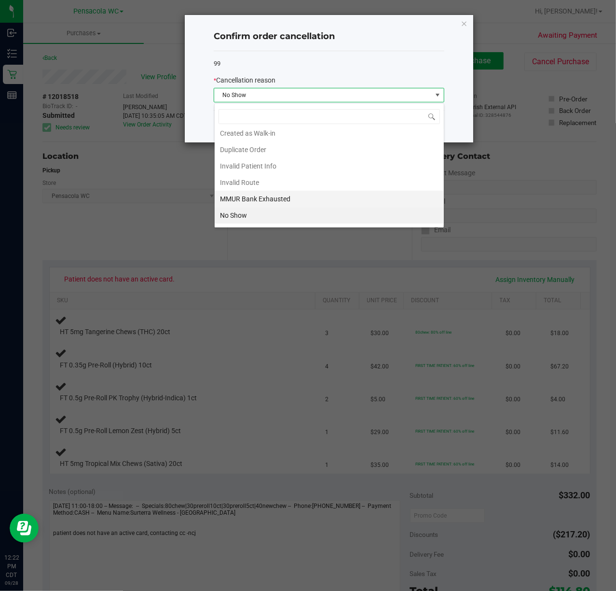
scroll to position [54, 0]
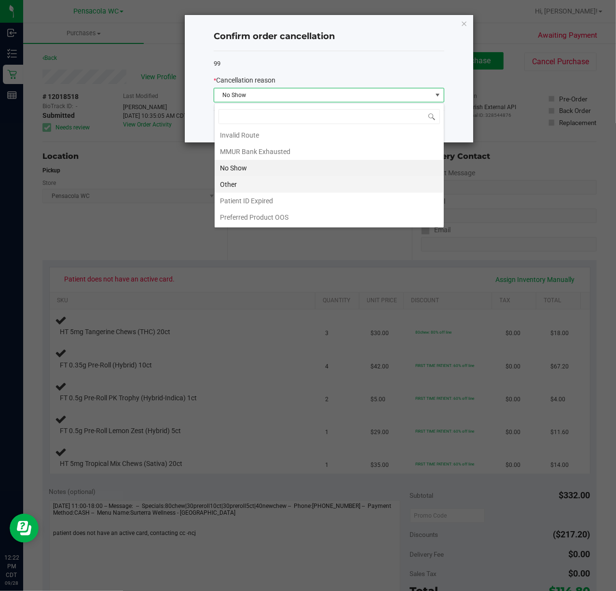
click at [266, 190] on li "Other" at bounding box center [329, 184] width 229 height 16
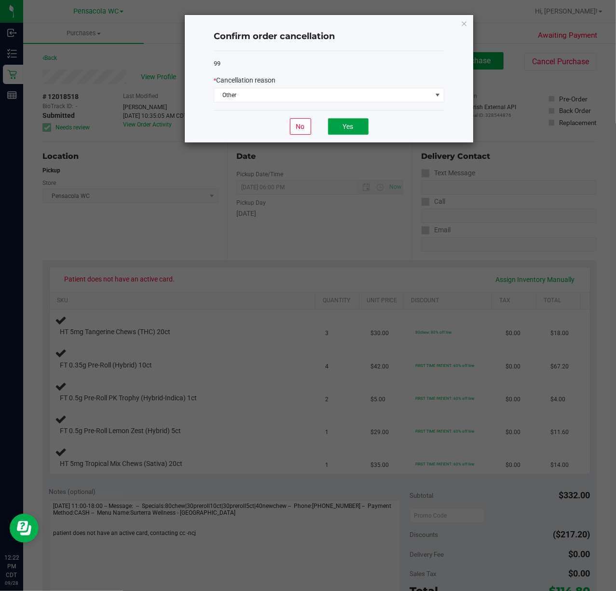
click at [343, 128] on button "Yes" at bounding box center [348, 126] width 41 height 16
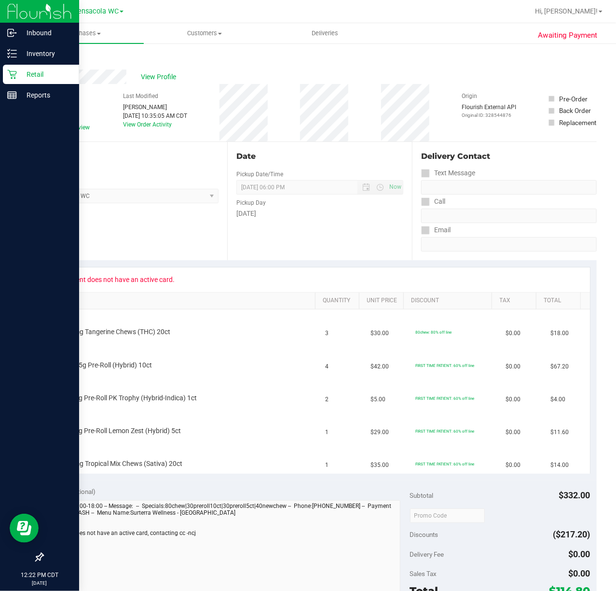
click at [16, 69] on div "Retail" at bounding box center [41, 74] width 76 height 19
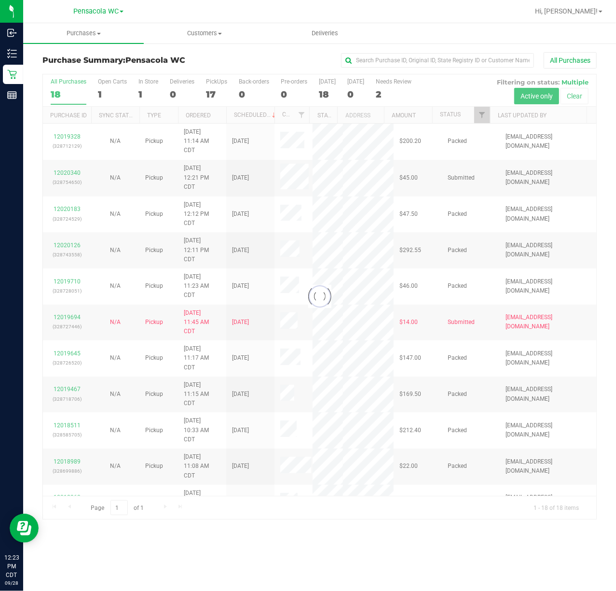
click at [481, 116] on div at bounding box center [320, 296] width 554 height 445
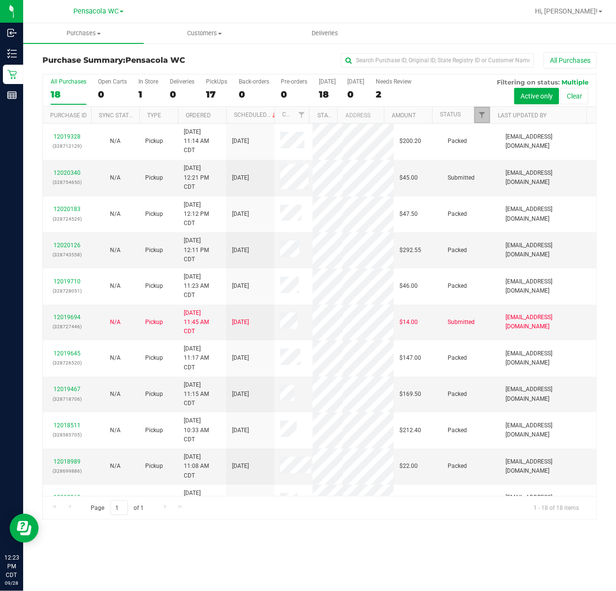
click at [486, 108] on link "Filter" at bounding box center [483, 115] width 16 height 16
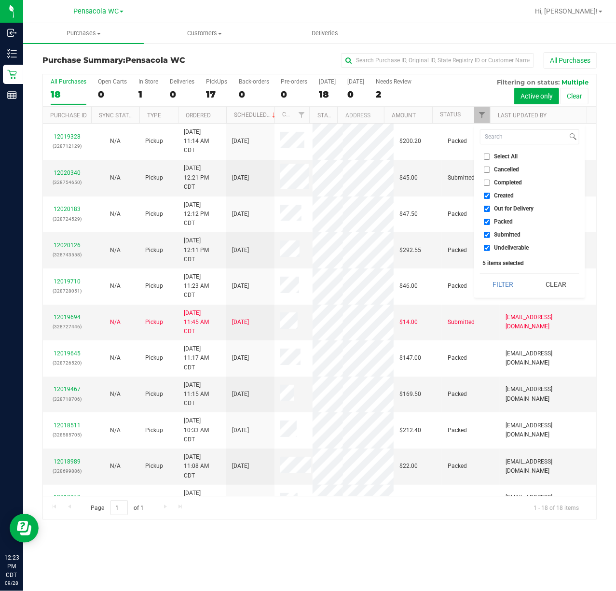
click at [505, 155] on span "Select All" at bounding box center [507, 157] width 24 height 6
click at [490, 155] on input "Select All" at bounding box center [487, 157] width 6 height 6
checkbox input "true"
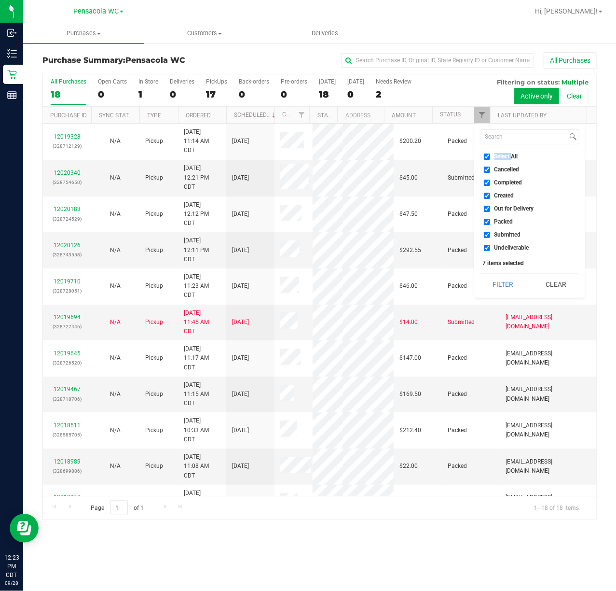
click at [505, 155] on span "Select All" at bounding box center [507, 157] width 24 height 6
click at [490, 155] on input "Select All" at bounding box center [487, 157] width 6 height 6
checkbox input "false"
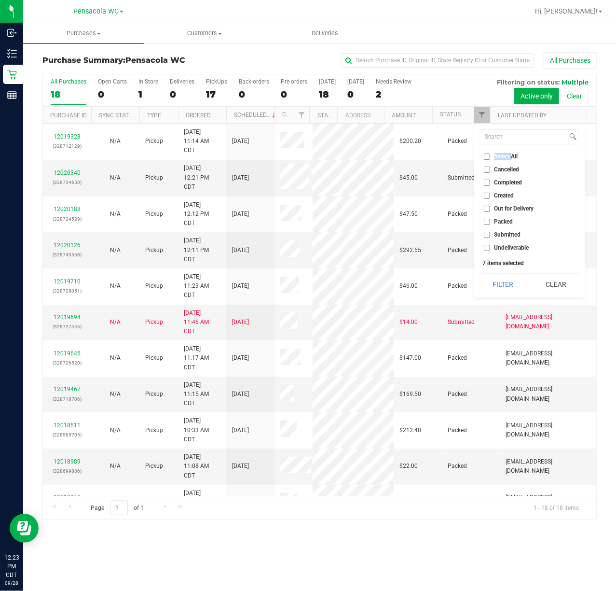
checkbox input "false"
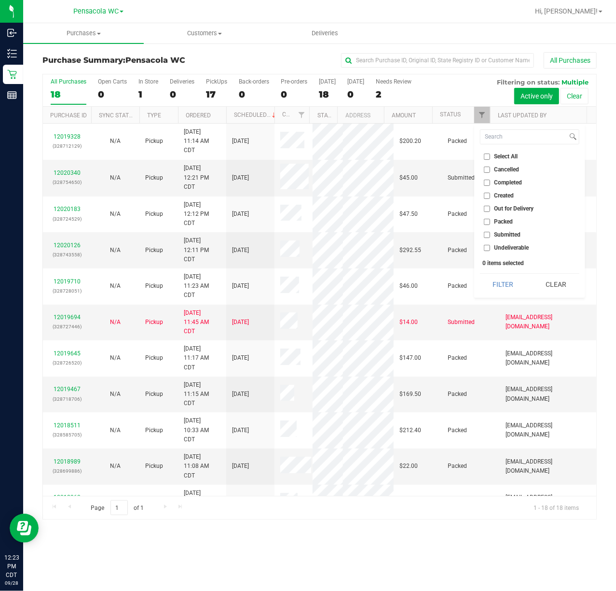
click at [506, 233] on span "Submitted" at bounding box center [508, 235] width 27 height 6
click at [490, 233] on input "Submitted" at bounding box center [487, 235] width 6 height 6
checkbox input "true"
click at [502, 282] on button "Filter" at bounding box center [503, 284] width 46 height 21
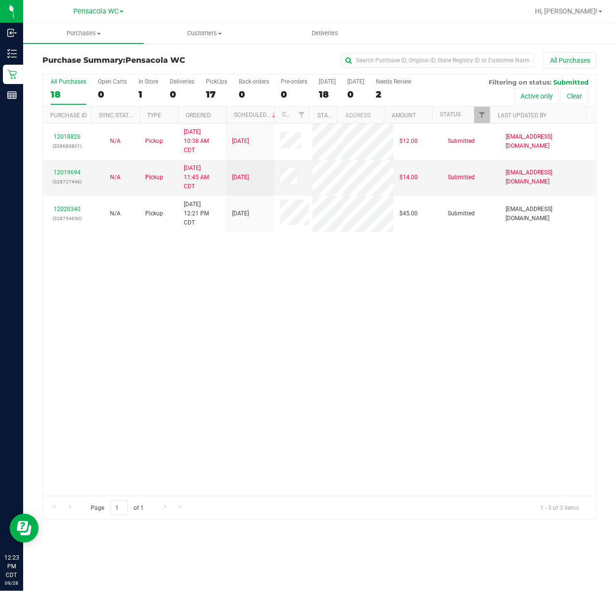
click at [200, 341] on div "12018826 (328683801) N/A Pickup [DATE] 10:38 AM CDT 9/28/2025 $12.00 Submitted …" at bounding box center [320, 310] width 554 height 372
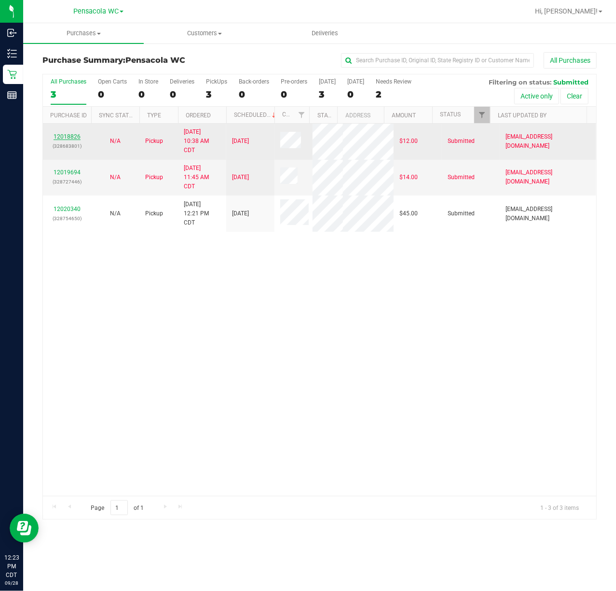
click at [74, 134] on link "12018826" at bounding box center [67, 136] width 27 height 7
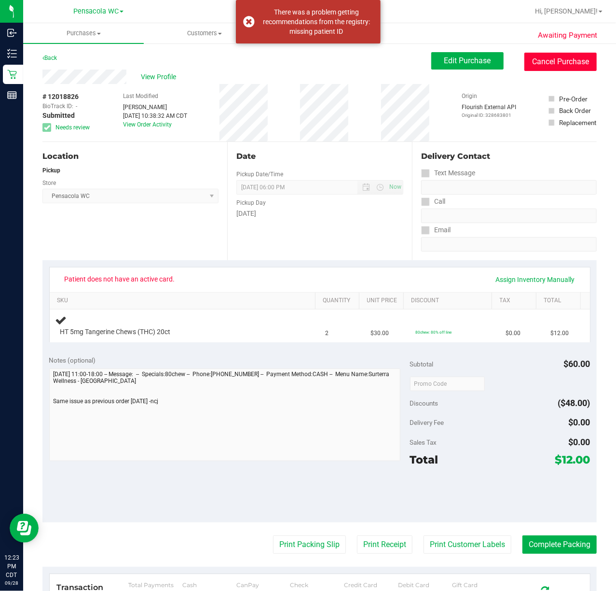
click at [548, 63] on button "Cancel Purchase" at bounding box center [561, 62] width 72 height 18
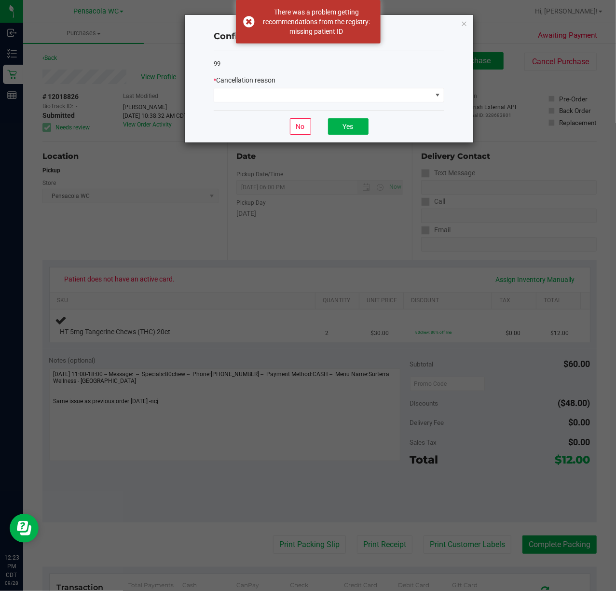
click at [288, 84] on div "* Cancellation reason" at bounding box center [329, 80] width 231 height 10
click at [283, 97] on span at bounding box center [323, 95] width 218 height 14
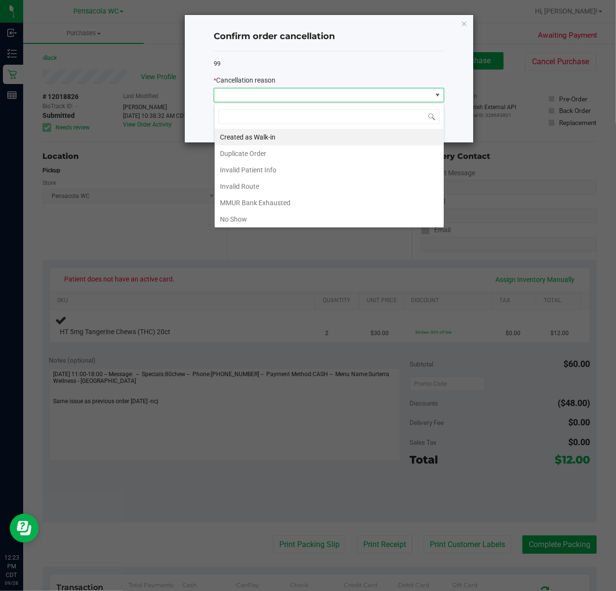
scroll to position [54, 0]
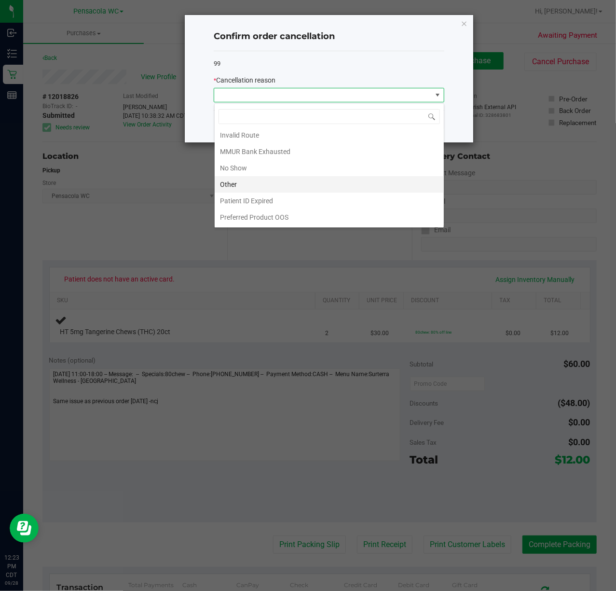
click at [246, 184] on li "Other" at bounding box center [329, 184] width 229 height 16
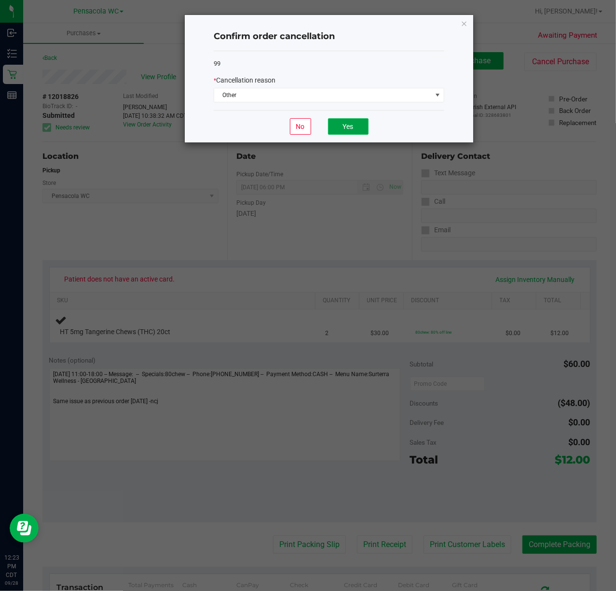
click at [346, 119] on button "Yes" at bounding box center [348, 126] width 41 height 16
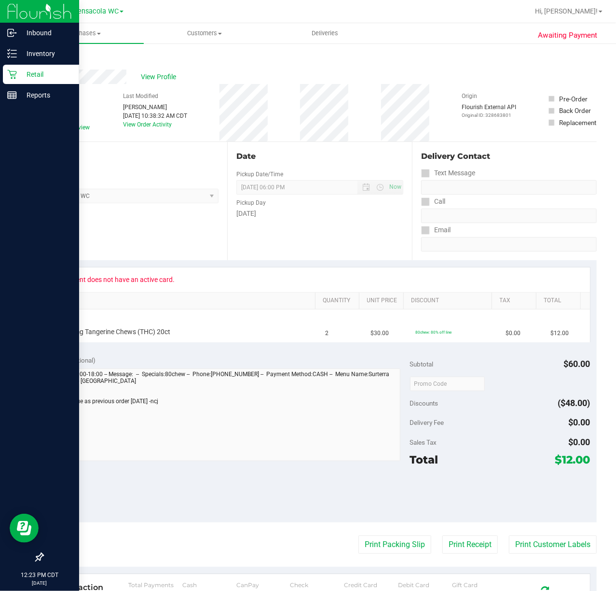
click at [15, 71] on icon at bounding box center [11, 74] width 9 height 9
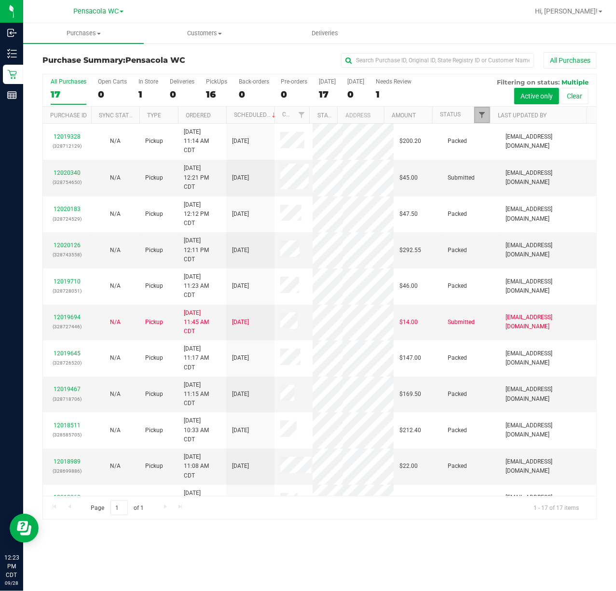
click at [481, 117] on span "Filter" at bounding box center [482, 115] width 8 height 8
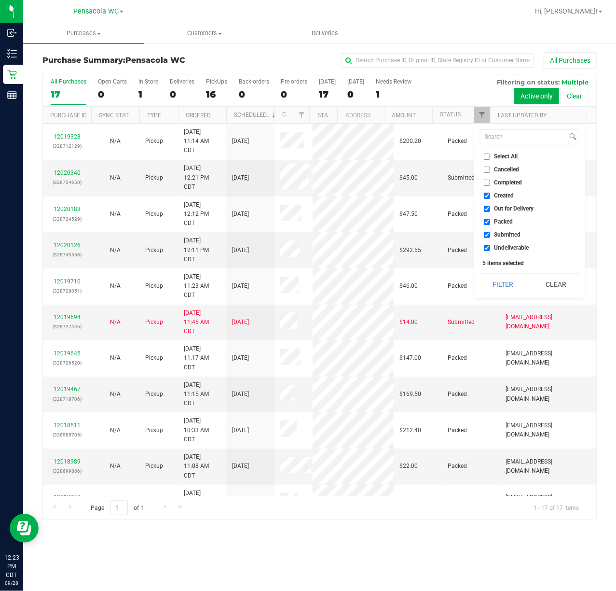
click at [504, 157] on span "Select All" at bounding box center [507, 157] width 24 height 6
click at [490, 157] on input "Select All" at bounding box center [487, 157] width 6 height 6
checkbox input "true"
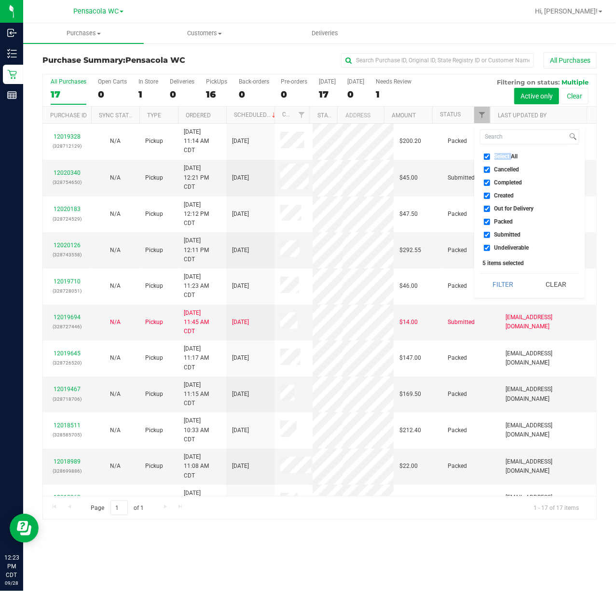
click at [504, 157] on span "Select All" at bounding box center [507, 157] width 24 height 6
click at [490, 157] on input "Select All" at bounding box center [487, 157] width 6 height 6
checkbox input "false"
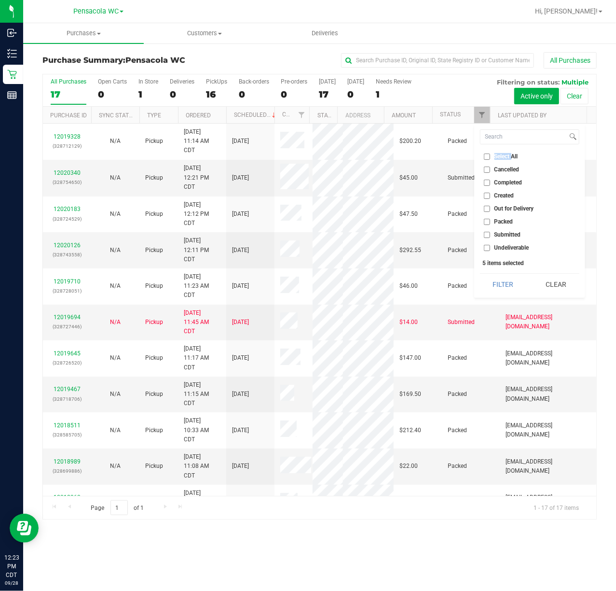
checkbox input "false"
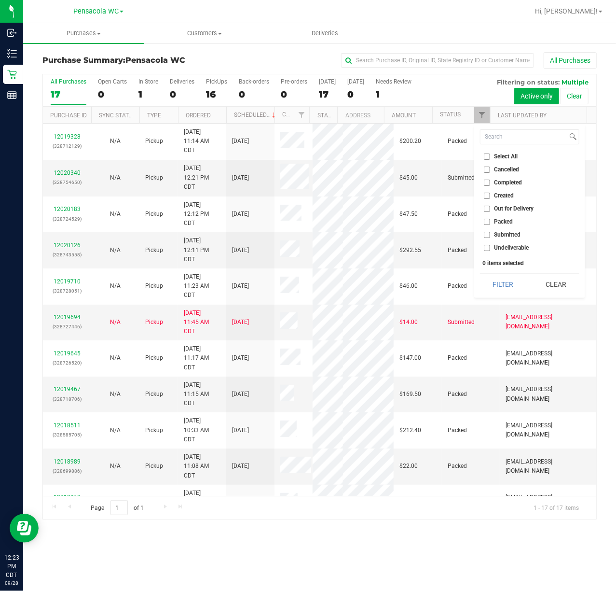
click at [516, 236] on span "Submitted" at bounding box center [508, 235] width 27 height 6
click at [490, 236] on input "Submitted" at bounding box center [487, 235] width 6 height 6
checkbox input "true"
click at [499, 294] on button "Filter" at bounding box center [503, 284] width 46 height 21
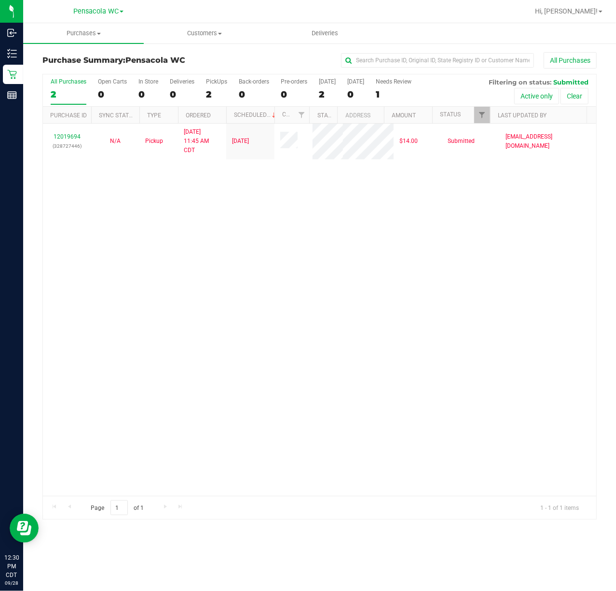
click at [142, 245] on div "12019694 (328727446) N/A Pickup [DATE] 11:45 AM CDT 9/28/2025 $14.00 Submitted …" at bounding box center [320, 310] width 554 height 372
